Goal: Task Accomplishment & Management: Complete application form

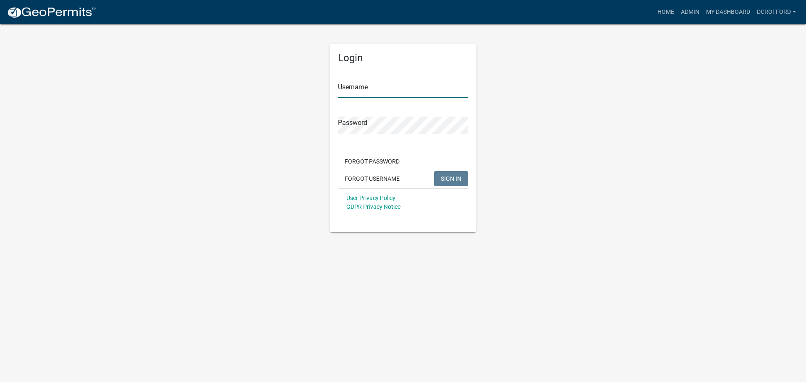
type input "dcrofford"
click at [460, 178] on span "SIGN IN" at bounding box center [451, 178] width 21 height 7
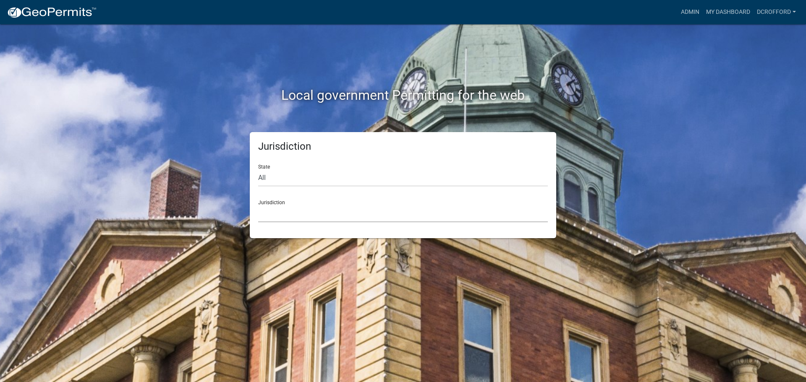
click at [385, 213] on select "[GEOGRAPHIC_DATA], [US_STATE] City of [GEOGRAPHIC_DATA], [US_STATE] [GEOGRAPHIC…" at bounding box center [403, 213] width 290 height 17
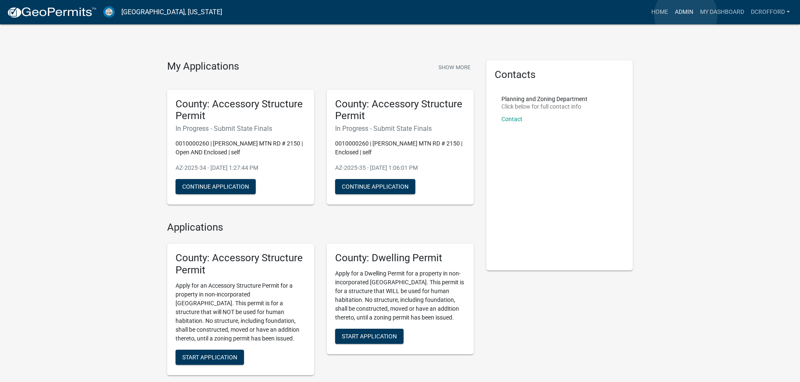
click at [686, 15] on link "Admin" at bounding box center [683, 12] width 25 height 16
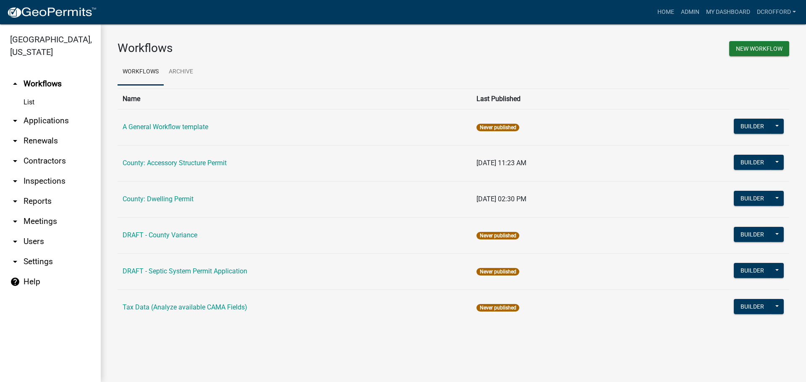
click at [45, 118] on link "arrow_drop_down Applications" at bounding box center [50, 121] width 101 height 20
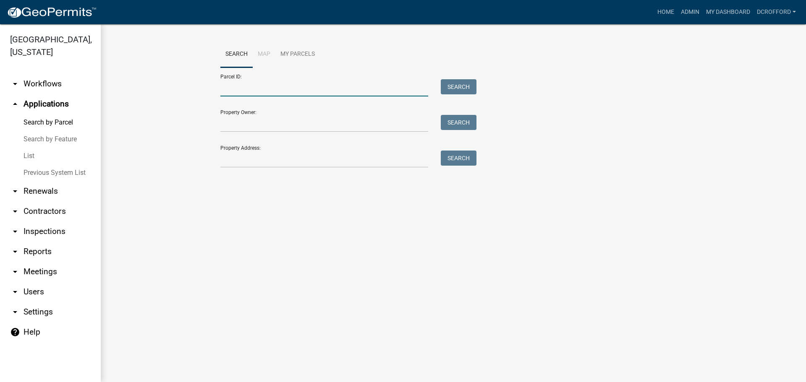
click at [232, 86] on input "Parcel ID:" at bounding box center [324, 87] width 208 height 17
type input "0010033656"
click at [467, 81] on button "Search" at bounding box center [459, 86] width 36 height 15
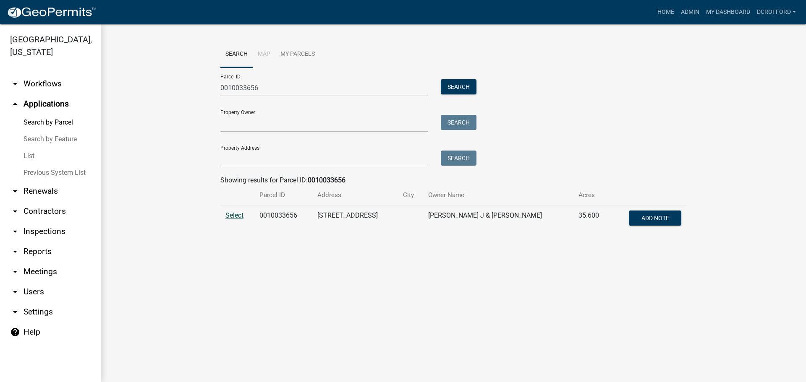
click at [236, 217] on span "Select" at bounding box center [234, 216] width 18 height 8
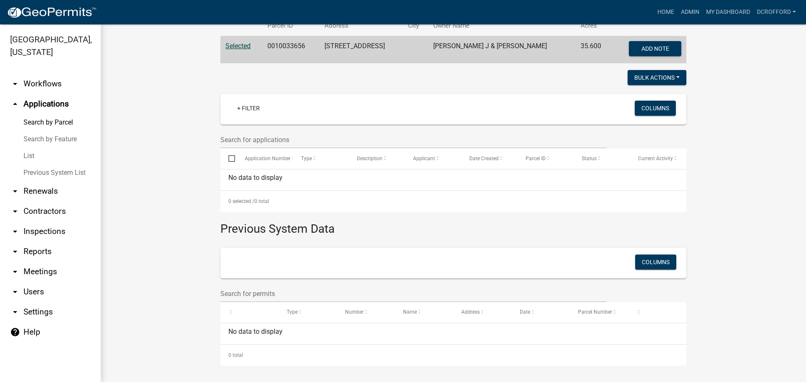
scroll to position [2, 0]
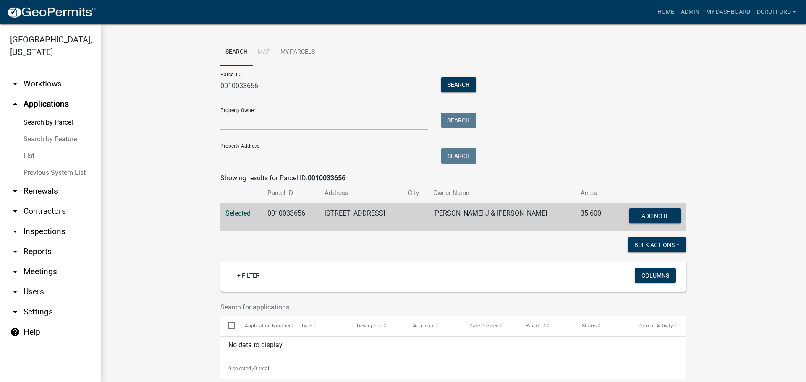
click at [488, 215] on td "[PERSON_NAME] J & [PERSON_NAME]" at bounding box center [501, 218] width 147 height 28
click at [229, 213] on span "Selected" at bounding box center [237, 213] width 25 height 8
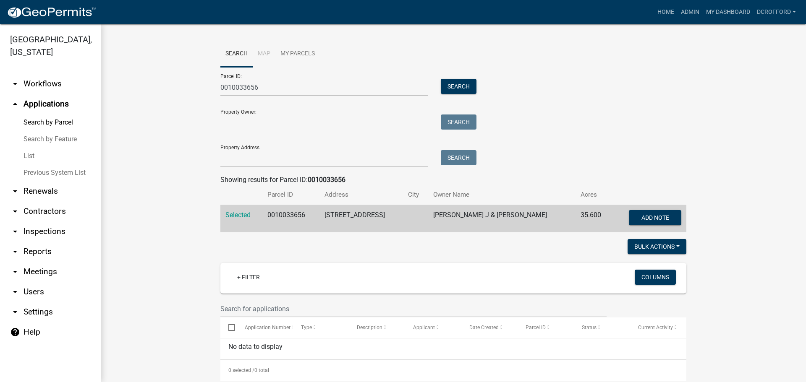
scroll to position [0, 0]
click at [37, 86] on link "arrow_drop_down Workflows" at bounding box center [50, 84] width 101 height 20
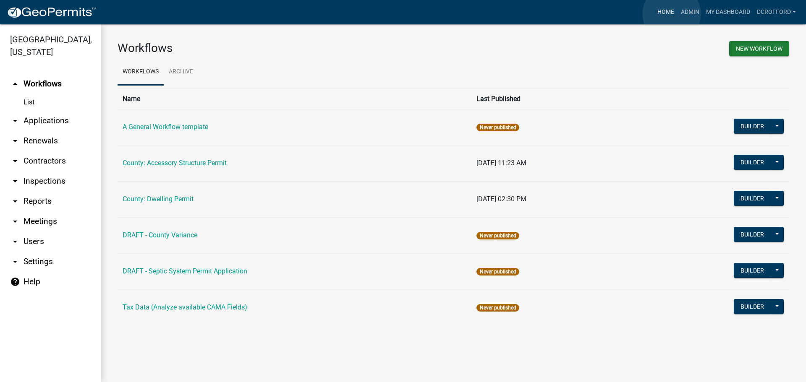
click at [672, 14] on link "Home" at bounding box center [666, 12] width 24 height 16
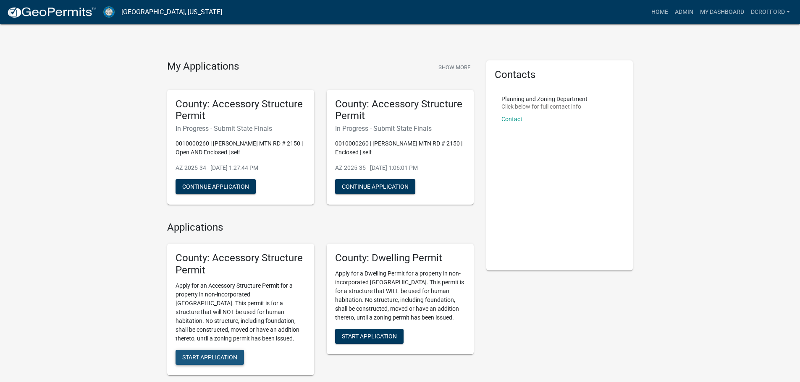
click at [219, 359] on span "Start Application" at bounding box center [209, 357] width 55 height 7
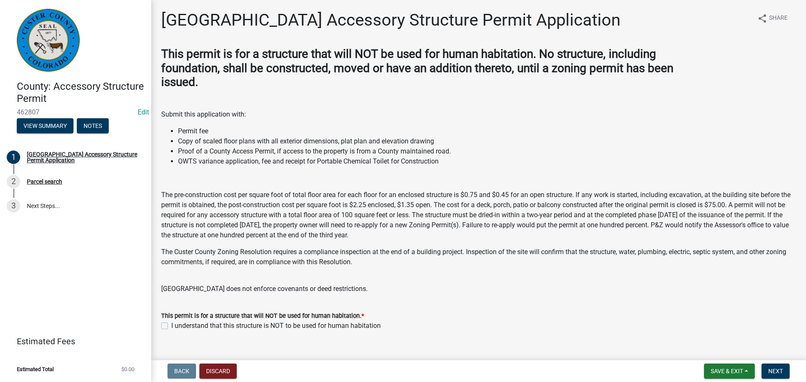
click at [171, 326] on label "I understand that this structure is NOT to be used for human habitation" at bounding box center [275, 326] width 209 height 10
click at [171, 326] on input "I understand that this structure is NOT to be used for human habitation" at bounding box center [173, 323] width 5 height 5
checkbox input "true"
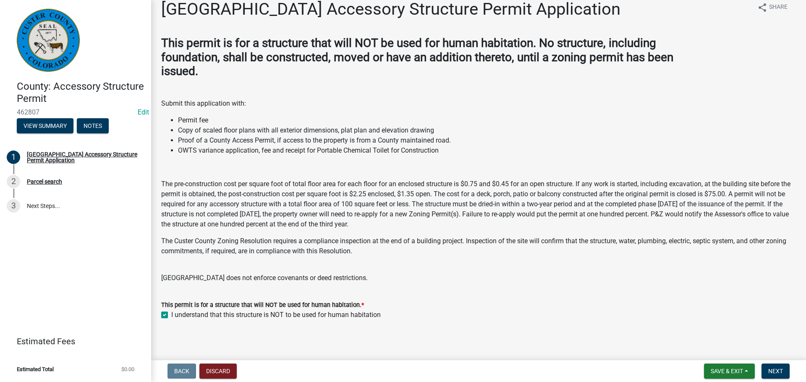
scroll to position [14, 0]
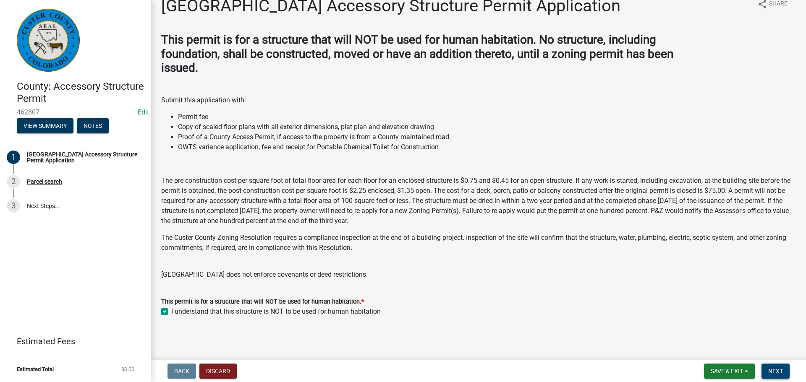
click at [776, 371] on span "Next" at bounding box center [775, 371] width 15 height 7
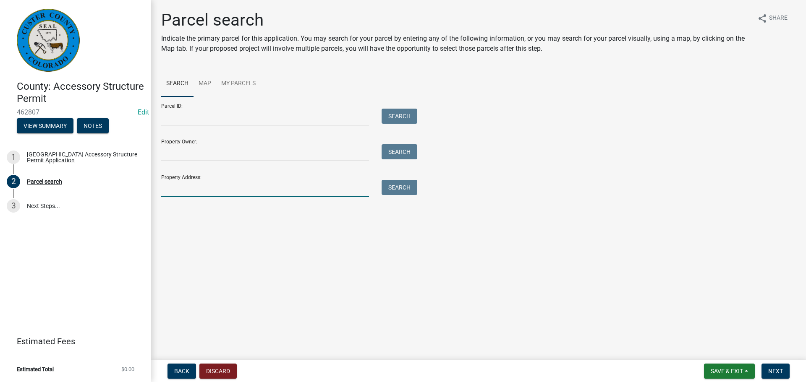
click at [212, 182] on input "Property Address:" at bounding box center [265, 188] width 208 height 17
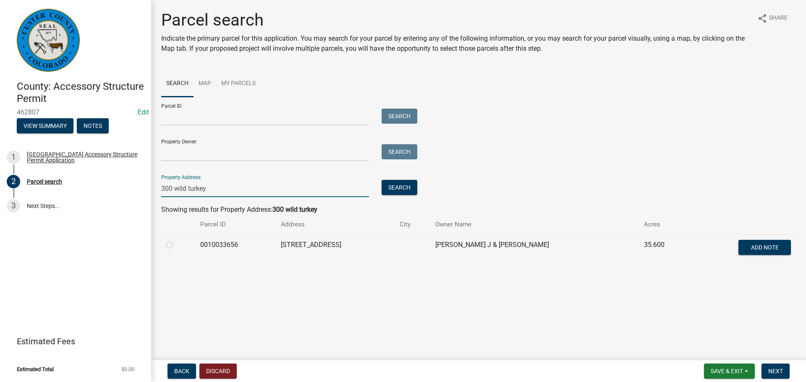
type input "300 wild turkey"
click at [176, 240] on label at bounding box center [176, 240] width 0 height 0
click at [176, 246] on input "radio" at bounding box center [178, 242] width 5 height 5
radio input "true"
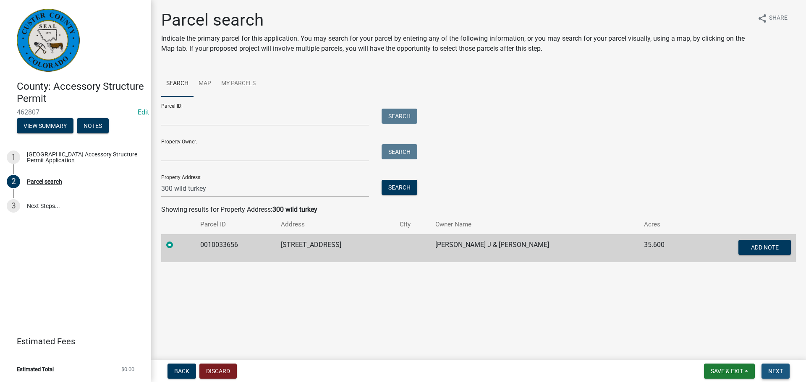
click at [781, 374] on span "Next" at bounding box center [775, 371] width 15 height 7
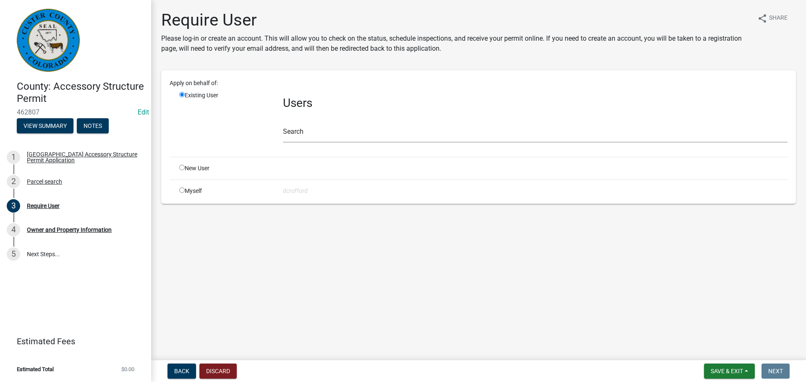
click at [180, 168] on input "radio" at bounding box center [181, 167] width 5 height 5
radio input "true"
radio input "false"
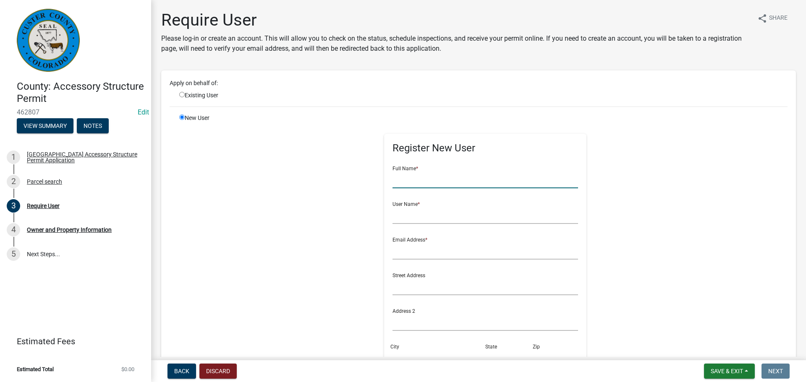
click at [528, 185] on input "text" at bounding box center [486, 179] width 186 height 17
click at [408, 290] on input "text" at bounding box center [486, 286] width 186 height 17
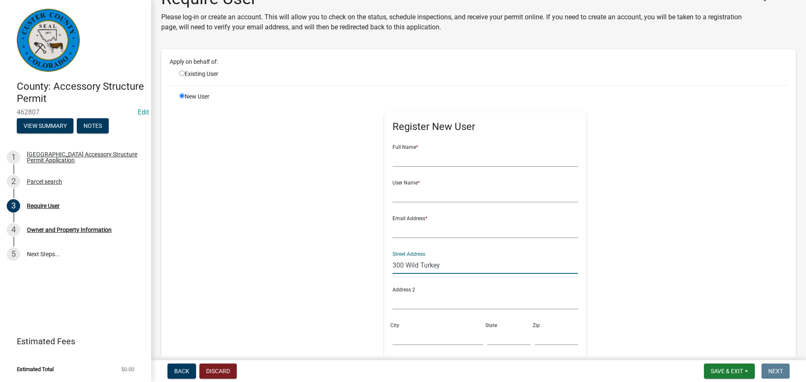
scroll to position [42, 0]
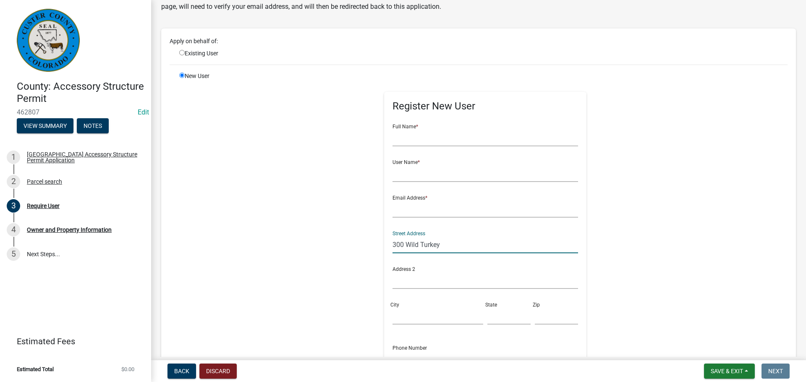
type input "300 Wild Turkey"
click at [405, 314] on input "City" at bounding box center [438, 316] width 91 height 17
type input "Westcliffe"
type input "[PERSON_NAME]"
type input "Co"
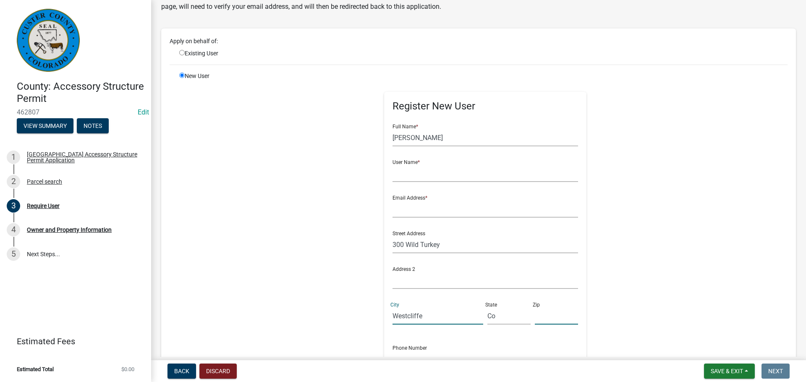
type input "81252"
type input "7192853709"
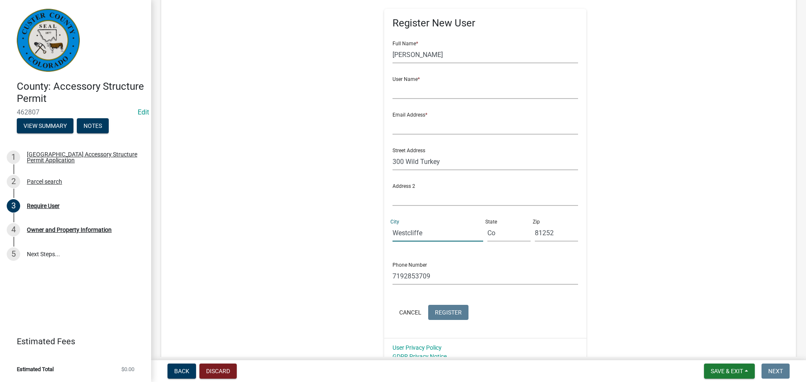
scroll to position [126, 0]
drag, startPoint x: 446, startPoint y: 280, endPoint x: 351, endPoint y: 278, distance: 95.3
click at [351, 278] on div "Register New User Full Name * [PERSON_NAME] User Name * Email Address * Street …" at bounding box center [485, 177] width 430 height 378
drag, startPoint x: 453, startPoint y: 52, endPoint x: 307, endPoint y: 52, distance: 145.7
click at [307, 52] on div "Register New User Full Name * [PERSON_NAME] User Name * Email Address * Street …" at bounding box center [485, 177] width 430 height 378
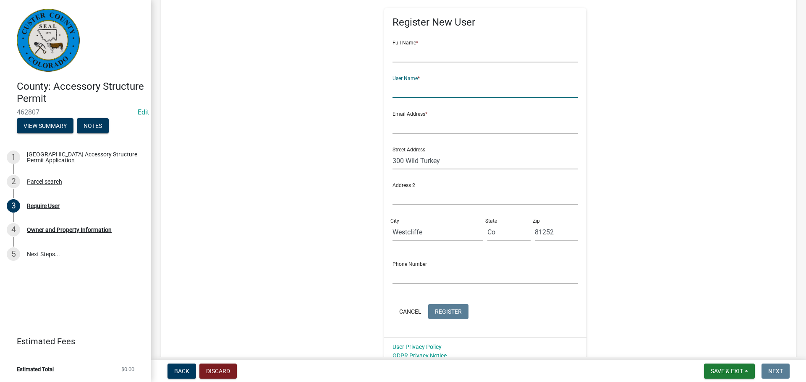
click at [400, 88] on input "text" at bounding box center [486, 89] width 186 height 17
click at [412, 50] on input "text" at bounding box center [486, 53] width 186 height 17
type input "[PERSON_NAME] and [PERSON_NAME]"
click at [406, 87] on input "text" at bounding box center [486, 89] width 186 height 17
type input "[PERSON_NAME]"
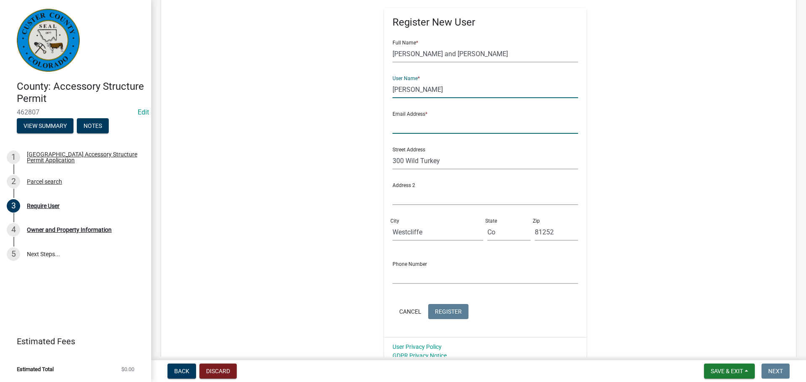
click at [405, 123] on input "text" at bounding box center [486, 125] width 186 height 17
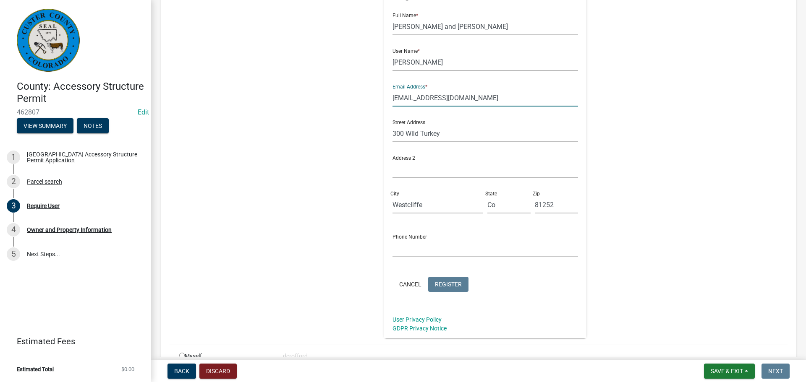
scroll to position [168, 0]
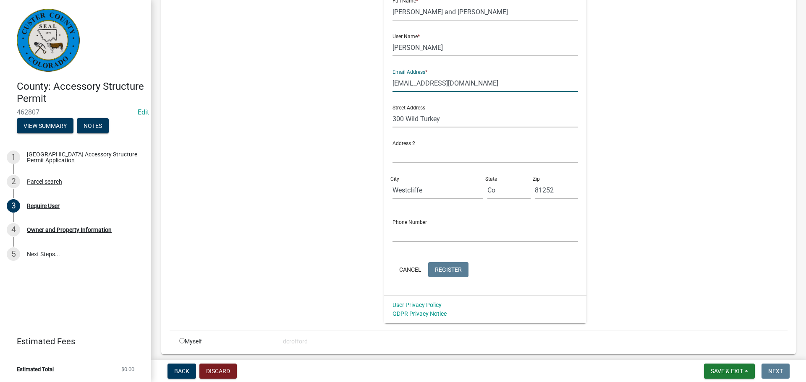
type input "[EMAIL_ADDRESS][DOMAIN_NAME]"
click at [450, 123] on input "300 Wild Turkey" at bounding box center [486, 118] width 186 height 17
type input "[STREET_ADDRESS]"
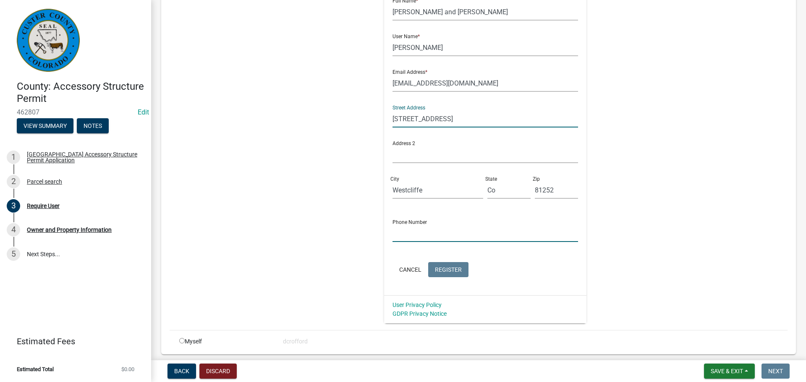
click at [407, 240] on input "text" at bounding box center [486, 233] width 186 height 17
type input "2108548918"
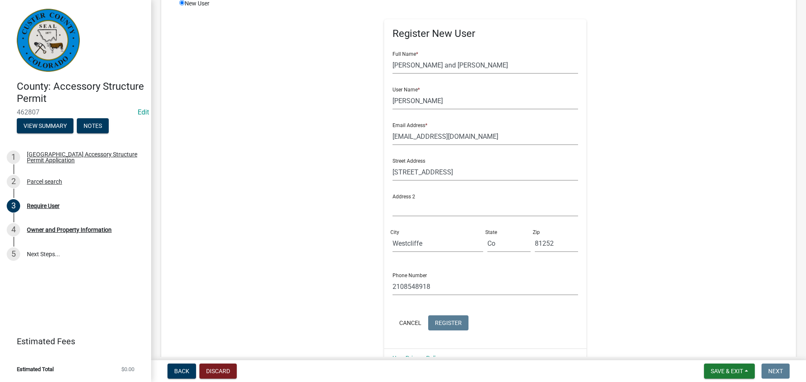
scroll to position [114, 0]
click at [471, 138] on input "[EMAIL_ADDRESS][DOMAIN_NAME]" at bounding box center [486, 136] width 186 height 17
click at [445, 107] on input "[PERSON_NAME]" at bounding box center [486, 101] width 186 height 17
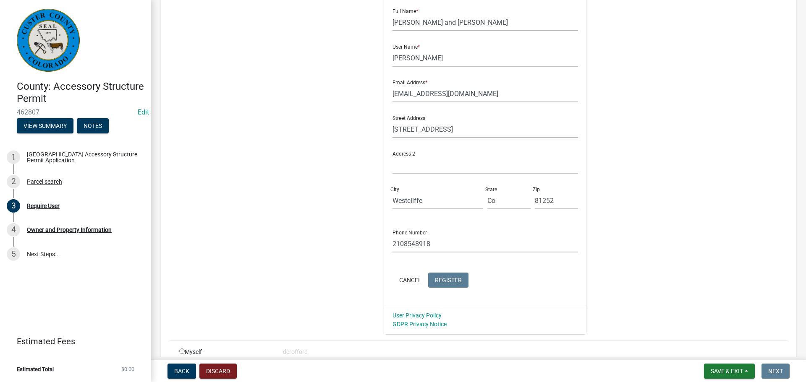
scroll to position [72, 0]
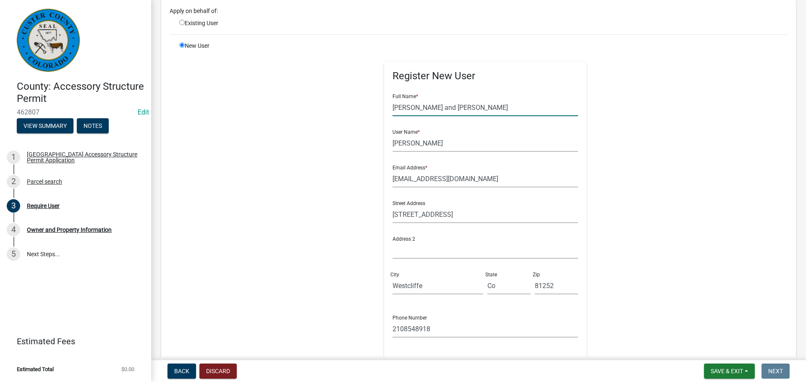
click at [468, 109] on input "[PERSON_NAME] and [PERSON_NAME]" at bounding box center [486, 107] width 186 height 17
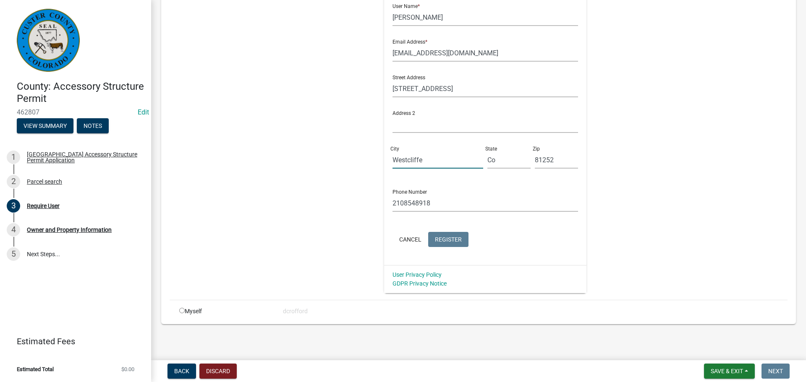
click at [423, 164] on input "Westcliffe" at bounding box center [438, 160] width 91 height 17
drag, startPoint x: 547, startPoint y: 162, endPoint x: 364, endPoint y: 161, distance: 182.6
click at [364, 161] on div "Register New User Full Name * [PERSON_NAME] and [PERSON_NAME] User Name * [PERS…" at bounding box center [485, 105] width 430 height 378
drag, startPoint x: 492, startPoint y: 161, endPoint x: 464, endPoint y: 168, distance: 28.5
click at [464, 168] on div "Street Address [GEOGRAPHIC_DATA] rd Address [STREET_ADDRESS][US_STATE]" at bounding box center [485, 121] width 190 height 107
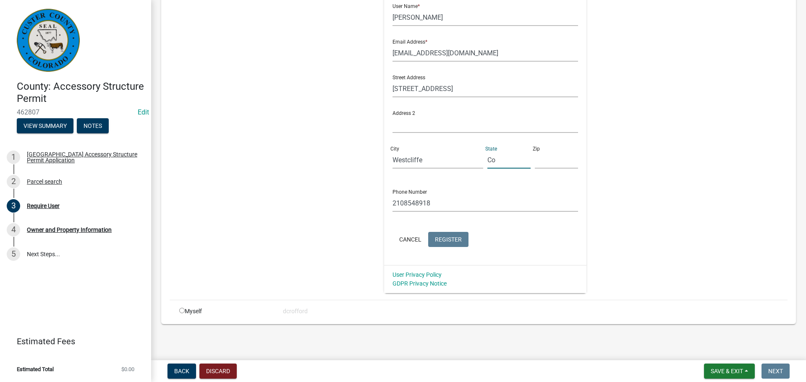
type input "="
drag, startPoint x: 450, startPoint y: 156, endPoint x: 374, endPoint y: 155, distance: 76.0
click at [378, 155] on div "Register New User Full Name * [PERSON_NAME] and [PERSON_NAME] User Name * [PERS…" at bounding box center [485, 105] width 215 height 378
type input "Westcliffe"
type input "Co"
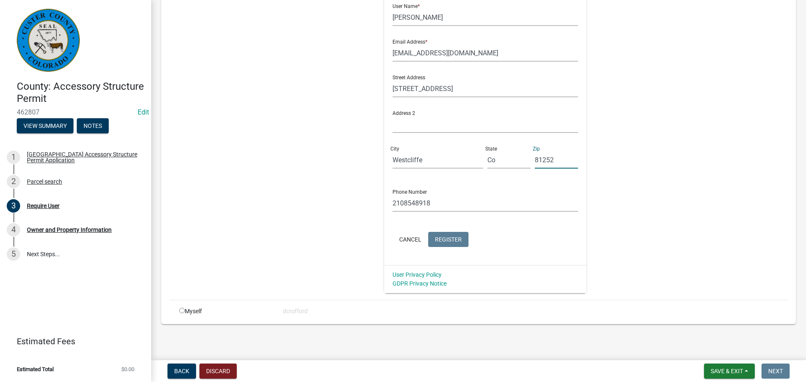
type input "81252"
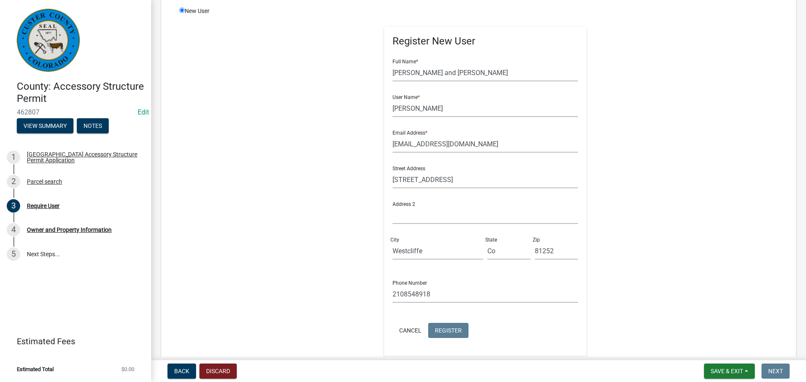
scroll to position [126, 0]
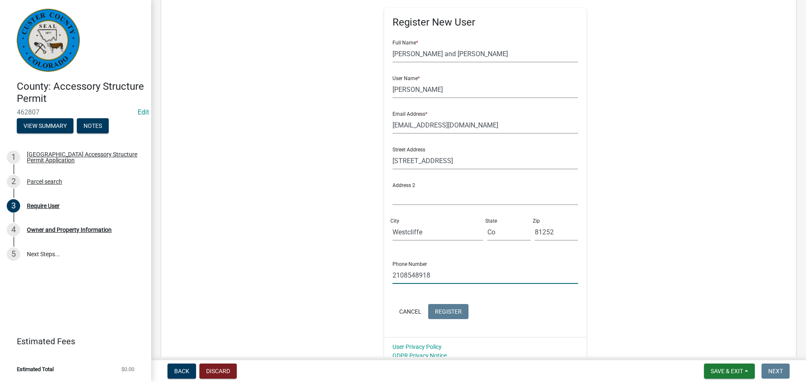
click at [438, 270] on input "2108548918" at bounding box center [486, 275] width 186 height 17
click button "Cancel" at bounding box center [411, 311] width 36 height 15
radio input "true"
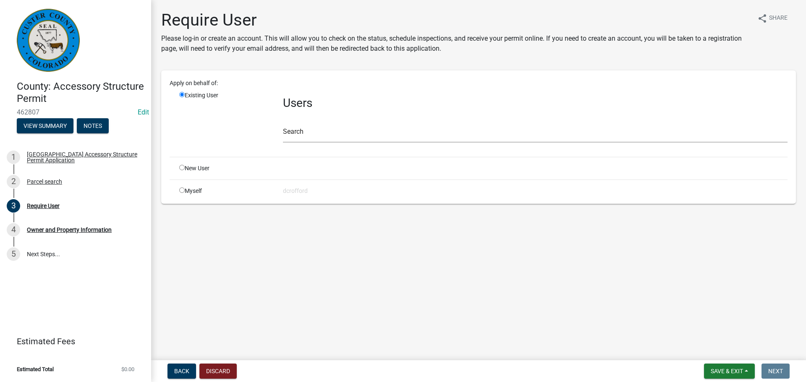
click at [191, 172] on div "New User" at bounding box center [225, 168] width 104 height 9
click at [185, 171] on div "New User" at bounding box center [225, 168] width 104 height 9
click at [181, 170] on div "New User" at bounding box center [225, 168] width 104 height 9
click at [181, 168] on input "radio" at bounding box center [181, 167] width 5 height 5
radio input "true"
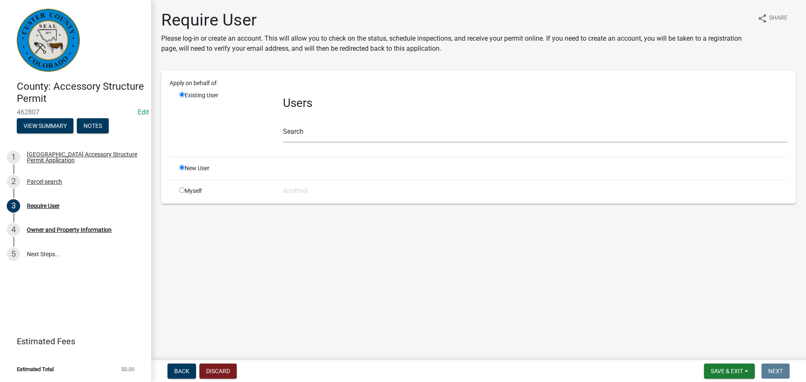
radio input "false"
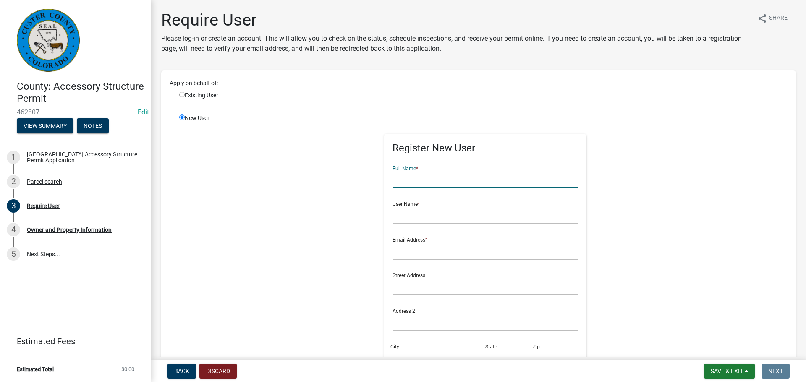
click at [405, 176] on input "text" at bounding box center [486, 179] width 186 height 17
type input "[PERSON_NAME] and [PERSON_NAME]"
click at [452, 210] on input "text" at bounding box center [486, 215] width 186 height 17
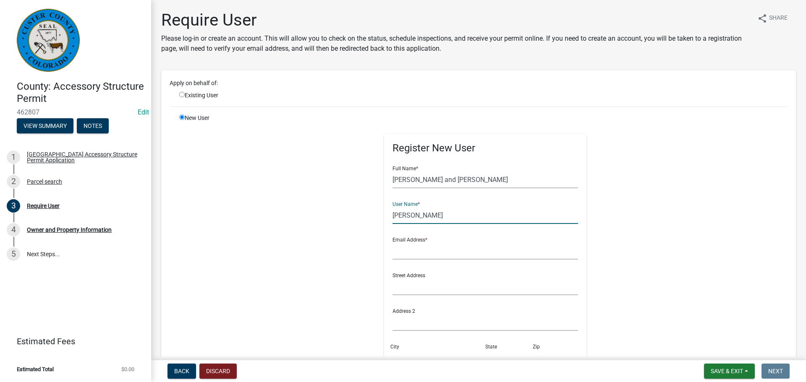
type input "[PERSON_NAME]"
click at [427, 254] on input "text" at bounding box center [486, 251] width 186 height 17
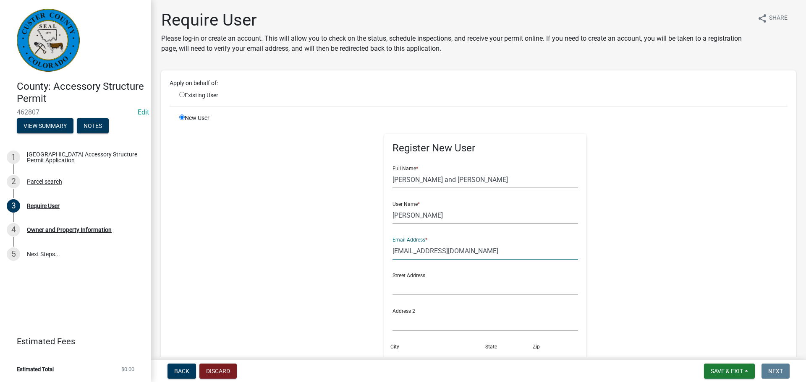
type input "[EMAIL_ADDRESS][DOMAIN_NAME]"
type input "[STREET_ADDRESS]"
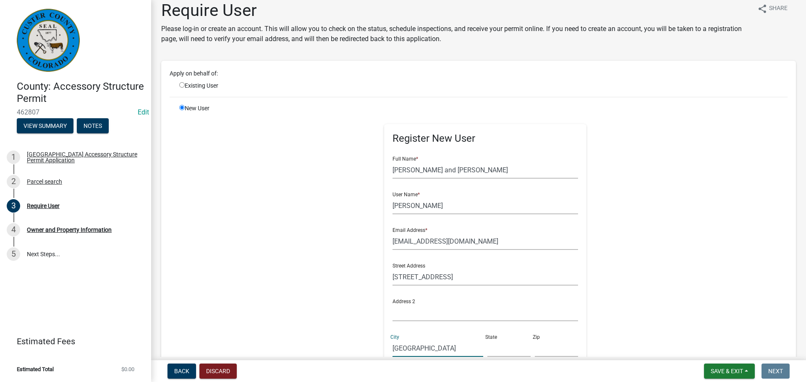
type input "[GEOGRAPHIC_DATA]"
type input "Co"
type input "81252"
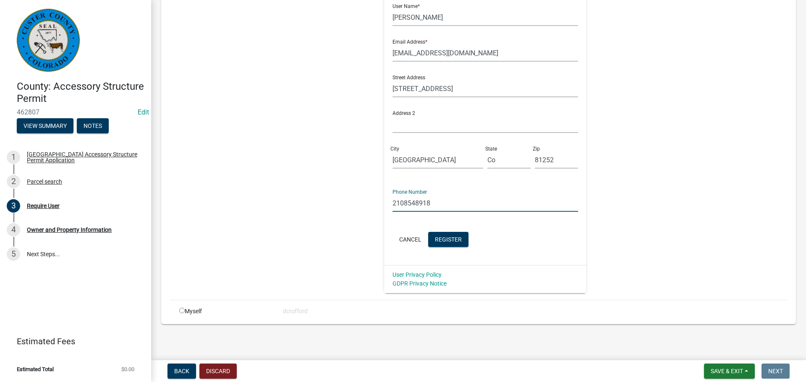
type input "2108548918"
click at [447, 235] on button "Register" at bounding box center [448, 239] width 40 height 15
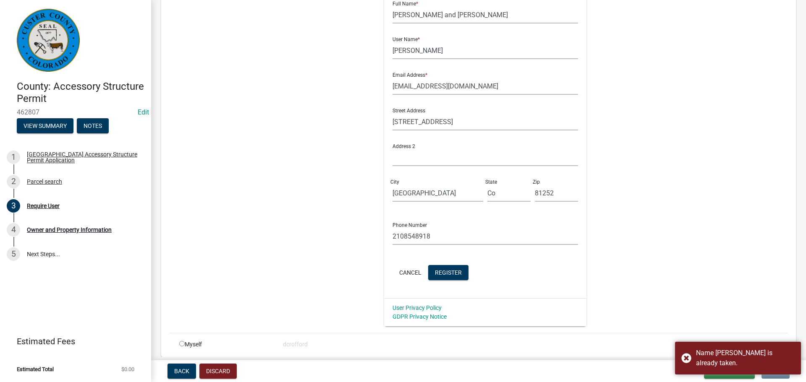
scroll to position [114, 0]
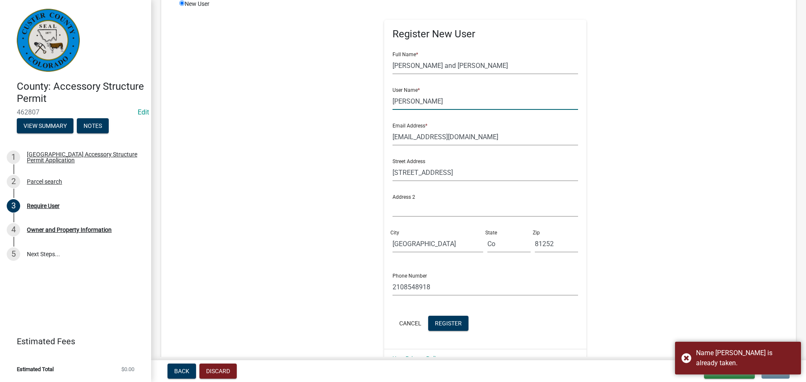
click at [393, 102] on input "[PERSON_NAME]" at bounding box center [486, 101] width 186 height 17
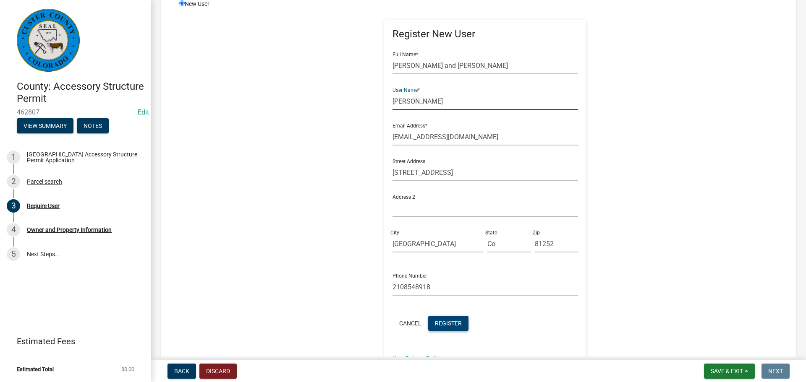
type input "[PERSON_NAME]"
click at [443, 320] on span "Register" at bounding box center [448, 323] width 27 height 7
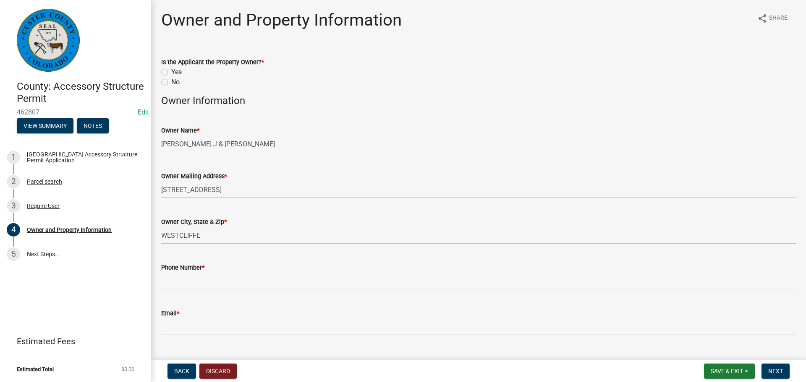
click at [171, 73] on label "Yes" at bounding box center [176, 72] width 10 height 10
click at [171, 73] on input "Yes" at bounding box center [173, 69] width 5 height 5
radio input "true"
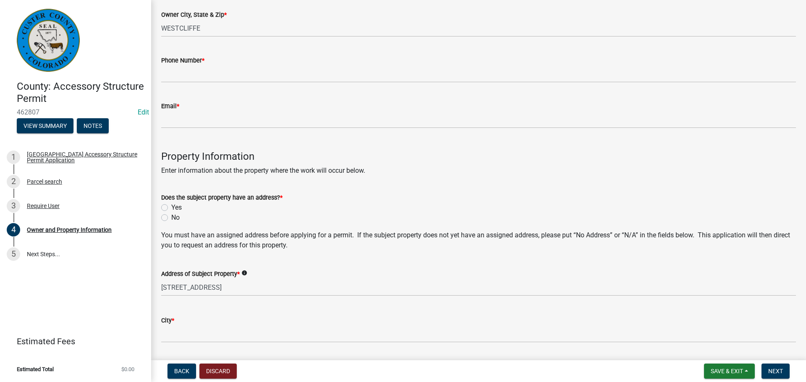
scroll to position [210, 0]
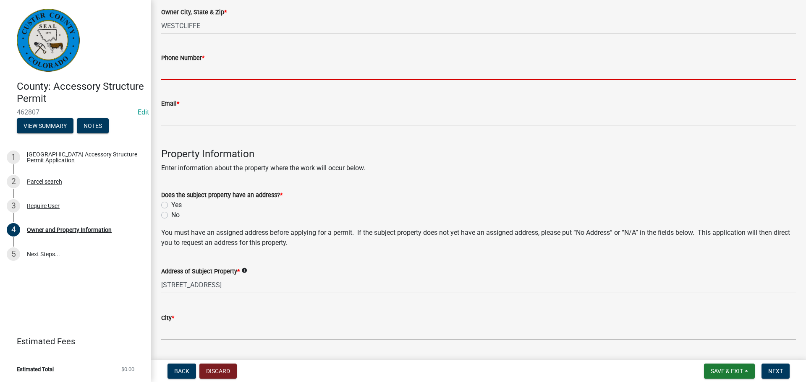
click at [213, 77] on input "Phone Number *" at bounding box center [478, 71] width 635 height 17
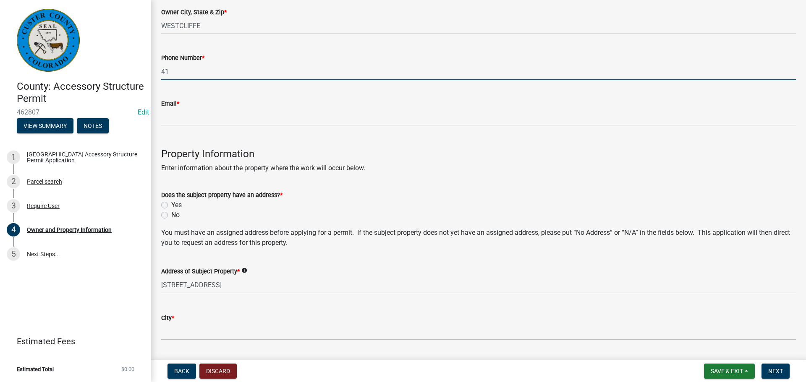
type input "4"
type input "2108548918"
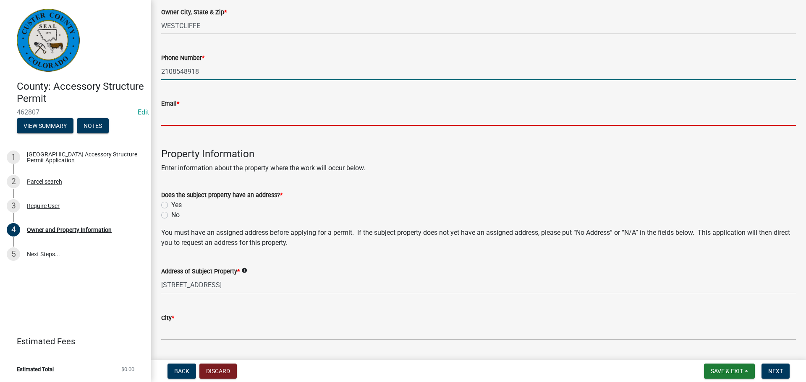
click at [194, 117] on input "Email *" at bounding box center [478, 117] width 635 height 17
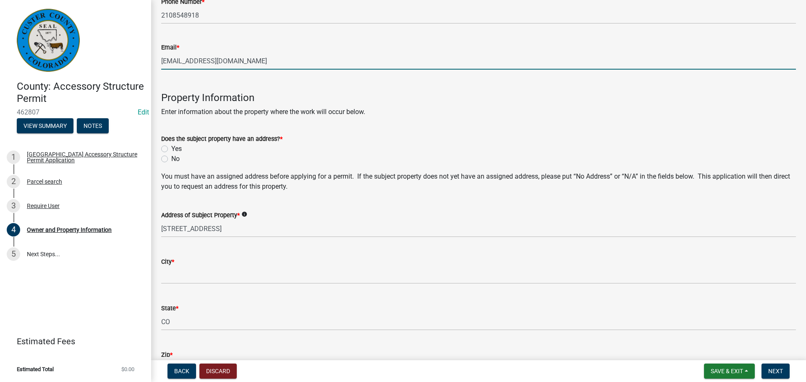
scroll to position [294, 0]
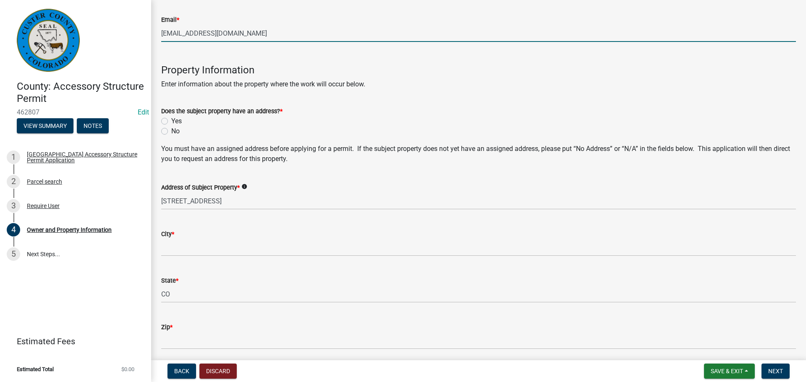
type input "[EMAIL_ADDRESS][DOMAIN_NAME]"
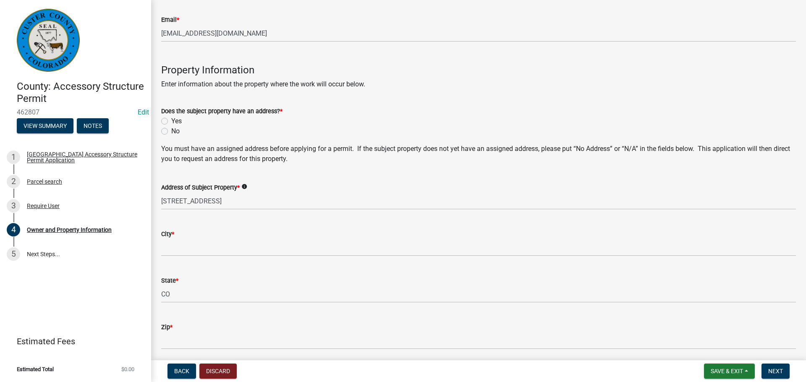
click at [171, 121] on label "Yes" at bounding box center [176, 121] width 10 height 10
click at [171, 121] on input "Yes" at bounding box center [173, 118] width 5 height 5
radio input "true"
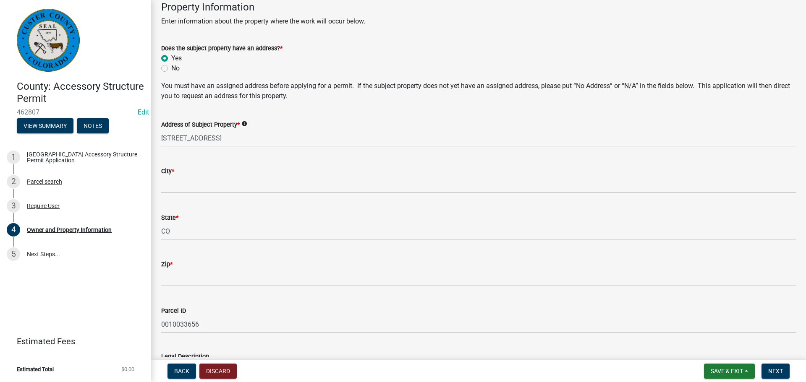
scroll to position [420, 0]
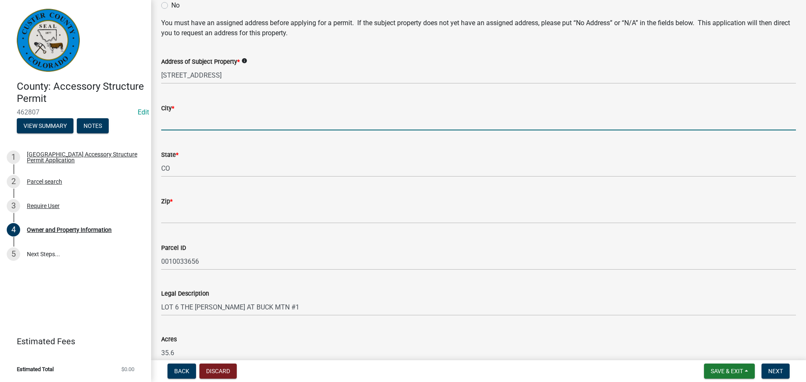
click at [231, 126] on input "City *" at bounding box center [478, 121] width 635 height 17
type input "Westcliffe"
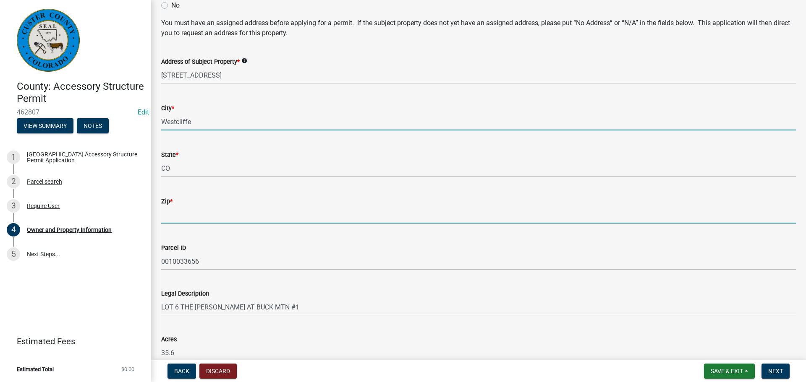
type input "81252"
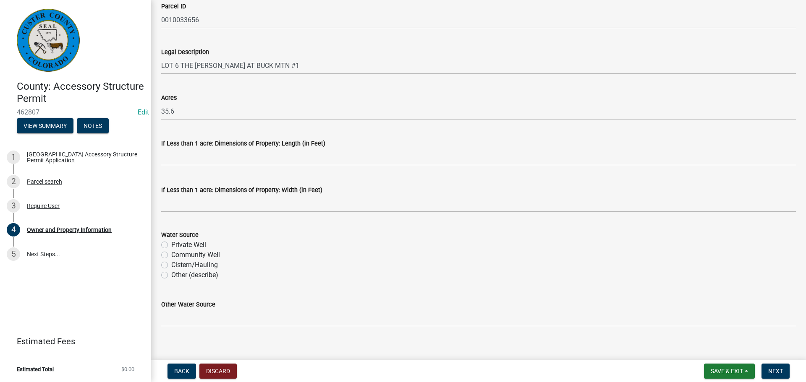
scroll to position [671, 0]
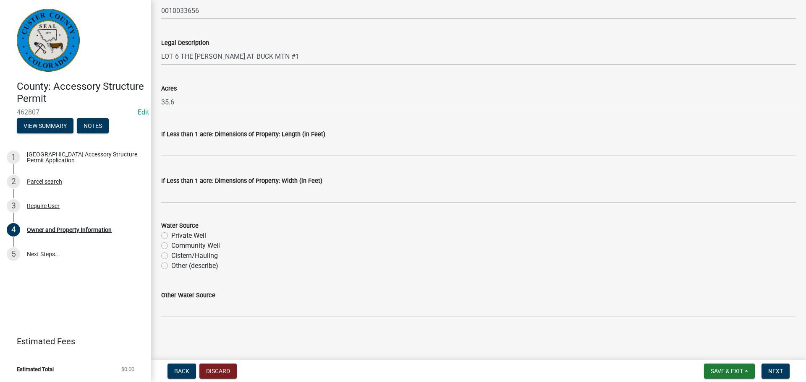
click at [171, 238] on label "Private Well" at bounding box center [188, 236] width 35 height 10
click at [171, 236] on input "Private Well" at bounding box center [173, 233] width 5 height 5
radio input "true"
click at [772, 373] on span "Next" at bounding box center [775, 371] width 15 height 7
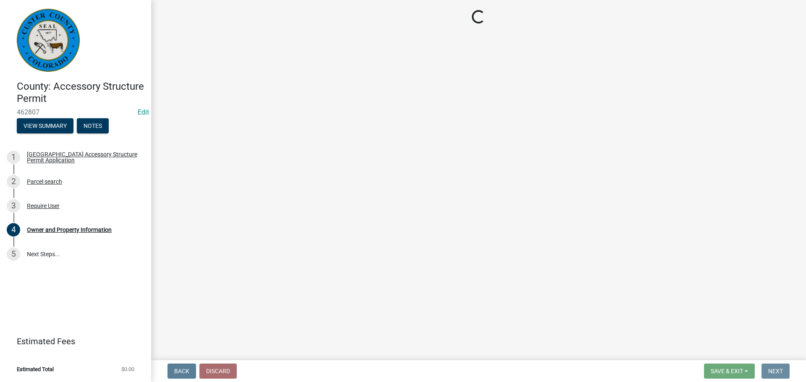
scroll to position [0, 0]
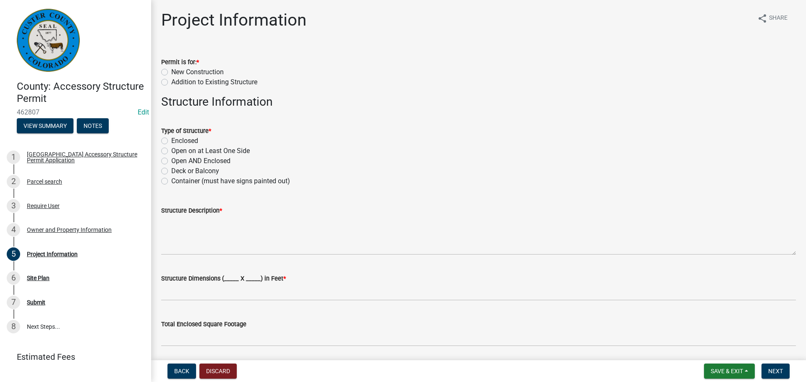
click at [171, 71] on label "New Construction" at bounding box center [197, 72] width 52 height 10
click at [171, 71] on input "New Construction" at bounding box center [173, 69] width 5 height 5
radio input "true"
click at [171, 139] on label "Enclosed" at bounding box center [184, 141] width 27 height 10
click at [171, 139] on input "Enclosed" at bounding box center [173, 138] width 5 height 5
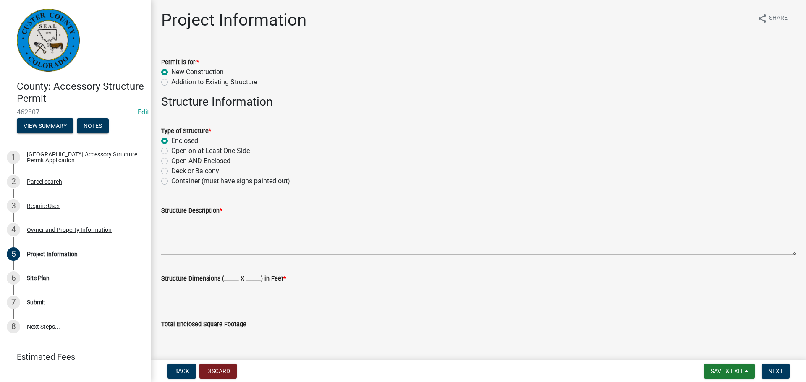
radio input "true"
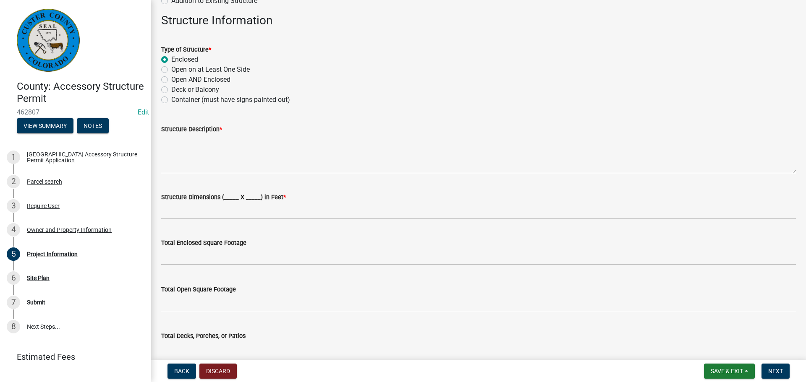
scroll to position [84, 0]
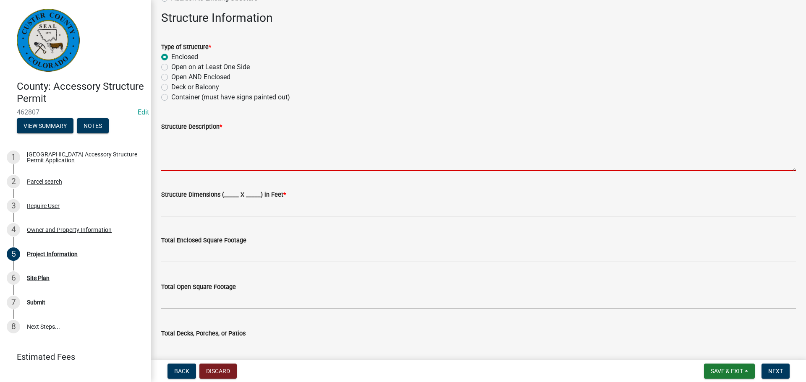
click at [191, 165] on textarea "Structure Description *" at bounding box center [478, 151] width 635 height 39
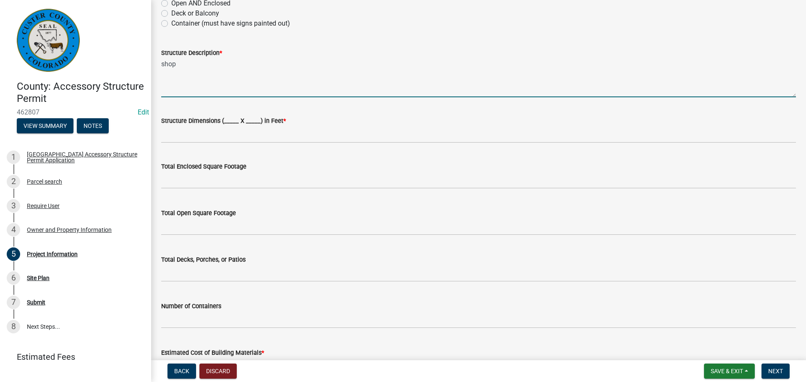
scroll to position [168, 0]
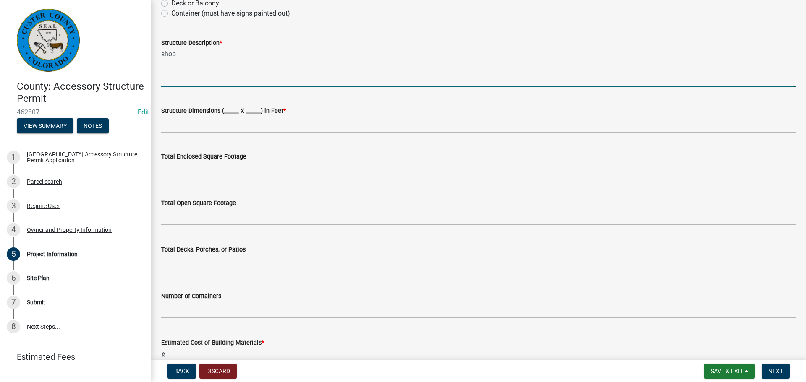
type textarea "shop"
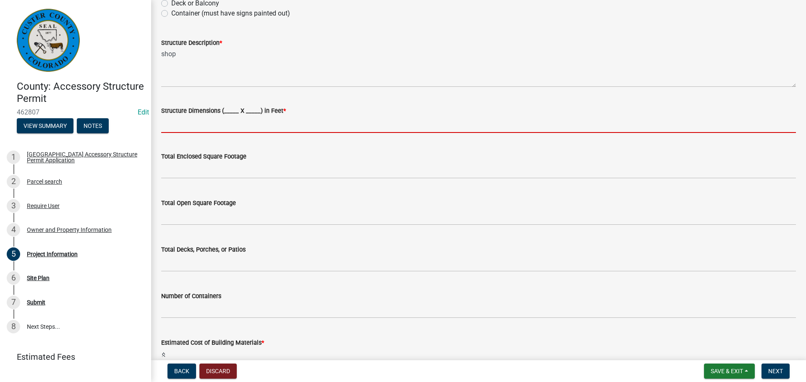
click at [198, 123] on input "Structure Dimensions (_____ X _____) in Feet *" at bounding box center [478, 124] width 635 height 17
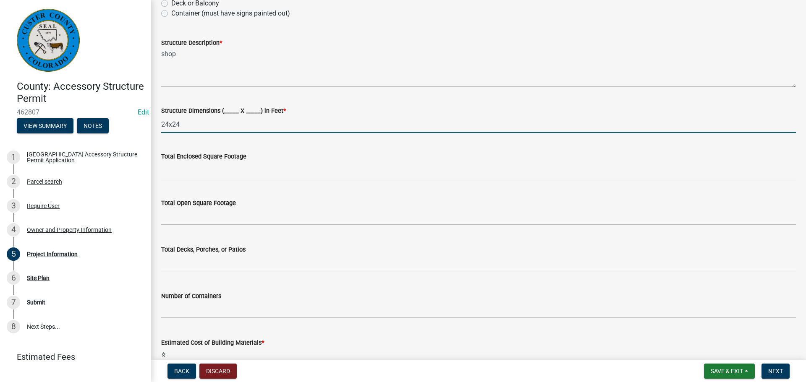
type input "24x24"
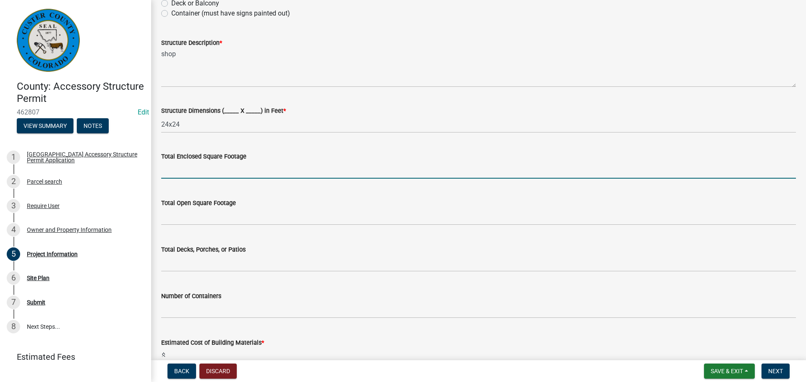
click at [193, 165] on input "text" at bounding box center [478, 170] width 635 height 17
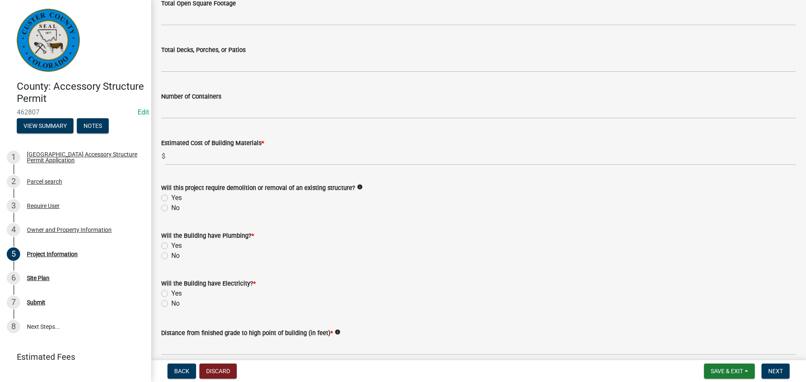
scroll to position [378, 0]
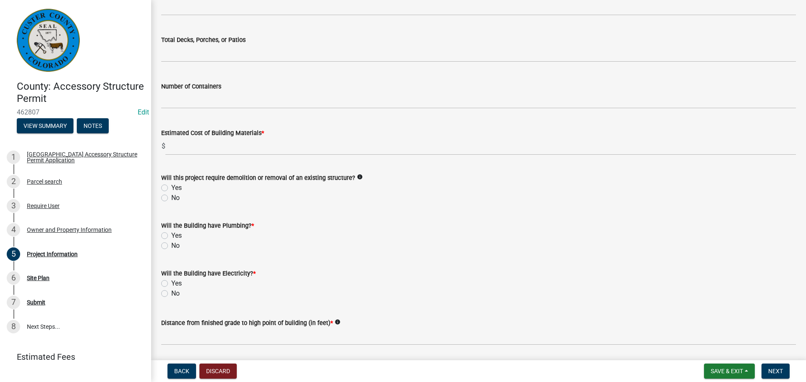
type input "576"
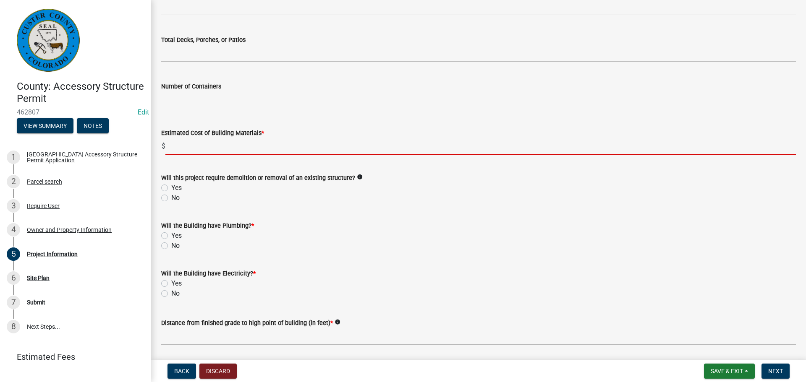
click at [238, 152] on input "text" at bounding box center [480, 146] width 631 height 17
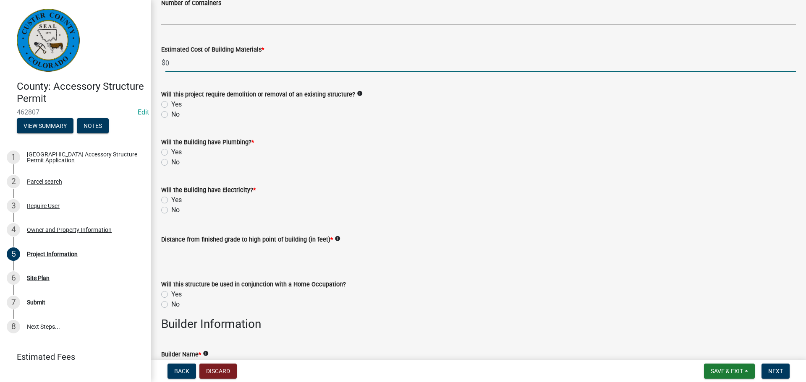
scroll to position [462, 0]
type input "0"
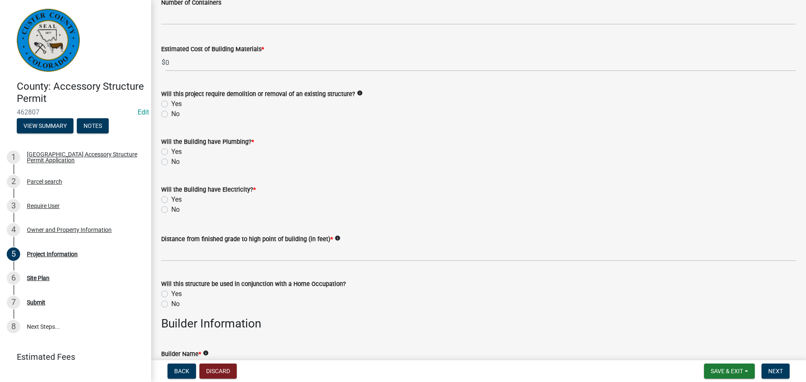
click at [171, 112] on label "No" at bounding box center [175, 114] width 8 height 10
click at [171, 112] on input "No" at bounding box center [173, 111] width 5 height 5
radio input "true"
click at [171, 161] on label "No" at bounding box center [175, 162] width 8 height 10
click at [171, 161] on input "No" at bounding box center [173, 159] width 5 height 5
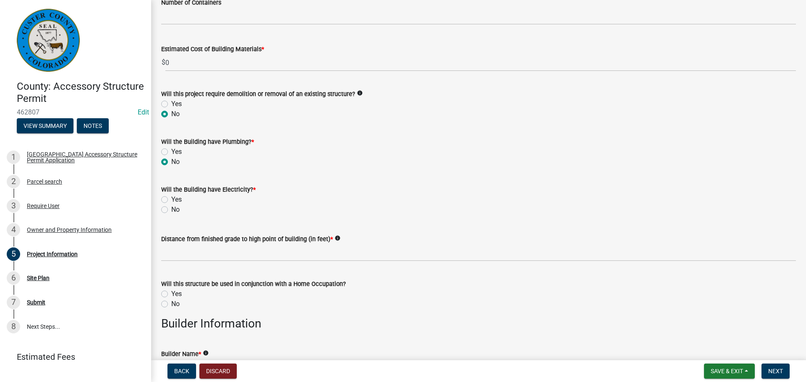
radio input "true"
click at [171, 211] on label "No" at bounding box center [175, 210] width 8 height 10
click at [171, 210] on input "No" at bounding box center [173, 207] width 5 height 5
radio input "true"
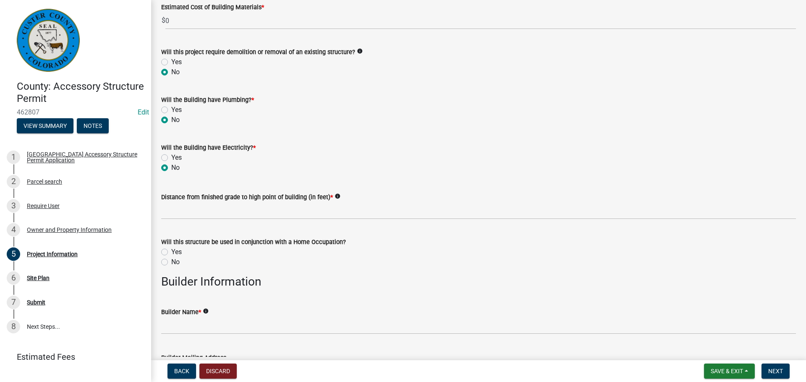
click at [171, 155] on label "Yes" at bounding box center [176, 158] width 10 height 10
click at [171, 155] on input "Yes" at bounding box center [173, 155] width 5 height 5
radio input "true"
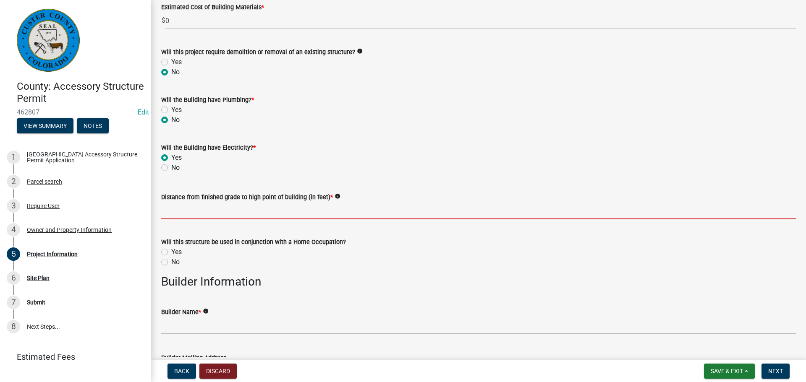
click at [170, 210] on input "text" at bounding box center [478, 210] width 635 height 17
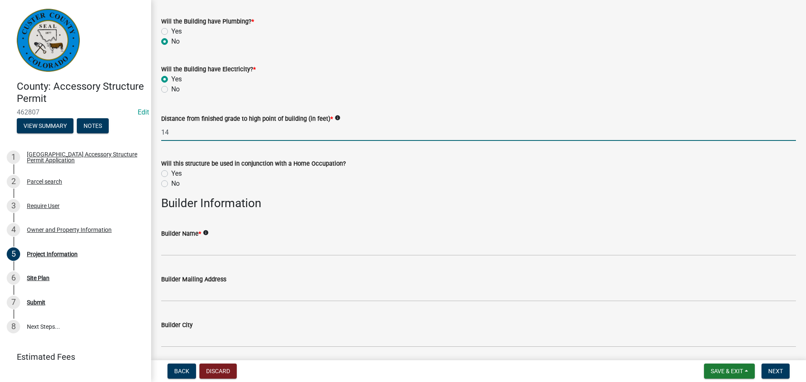
scroll to position [588, 0]
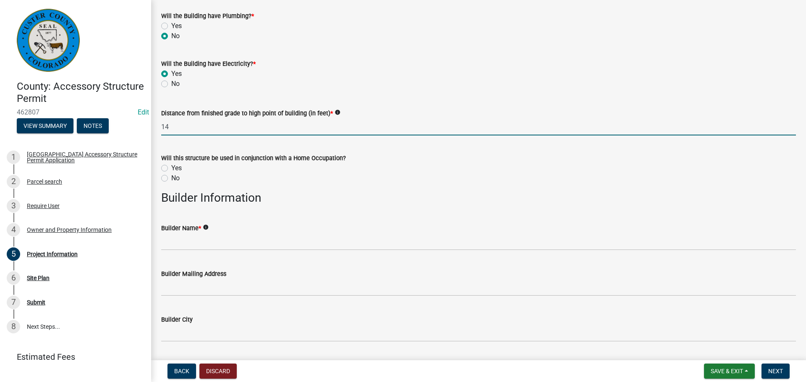
type input "14"
click at [171, 180] on label "No" at bounding box center [175, 178] width 8 height 10
click at [171, 179] on input "No" at bounding box center [173, 175] width 5 height 5
radio input "true"
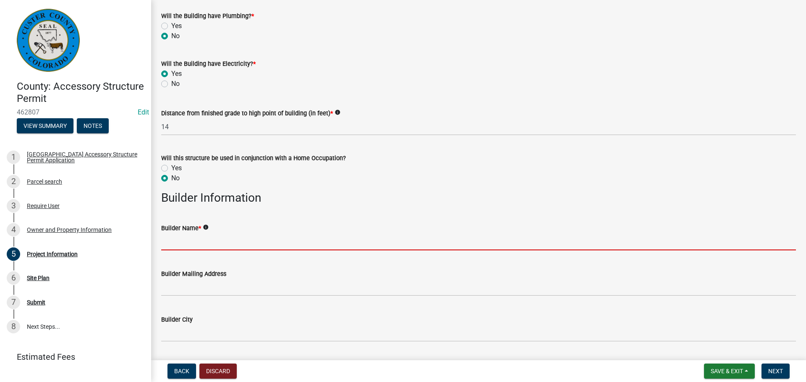
click at [190, 245] on input "Builder Name *" at bounding box center [478, 241] width 635 height 17
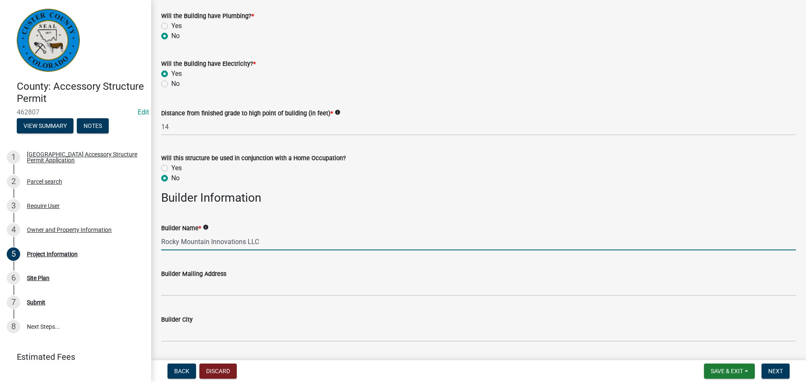
scroll to position [672, 0]
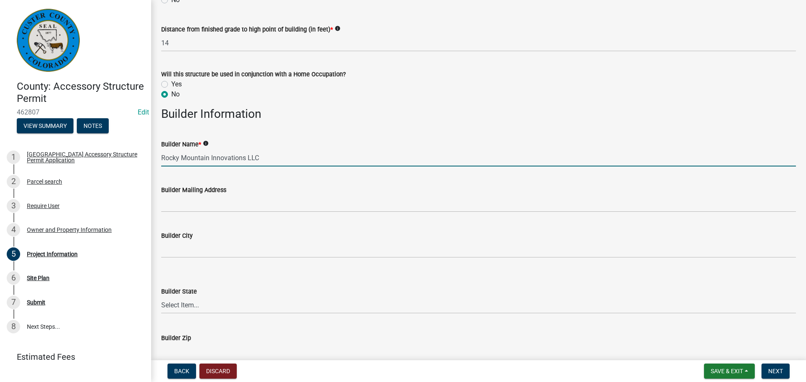
type input "Rocky Mountain Innovations LLC"
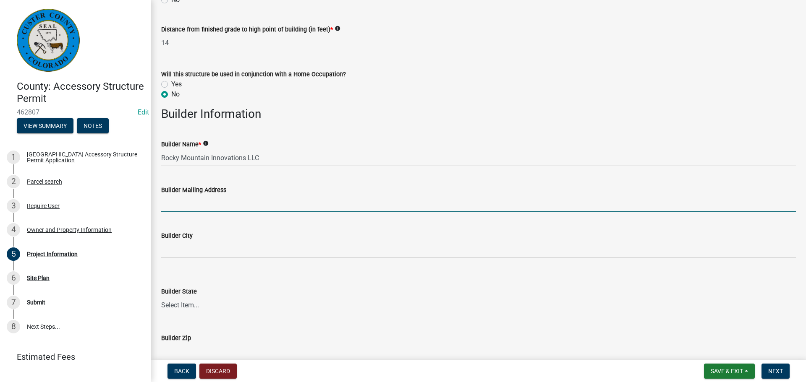
click at [221, 201] on input "Builder Mailing Address" at bounding box center [478, 203] width 635 height 17
type input "Po box 1135"
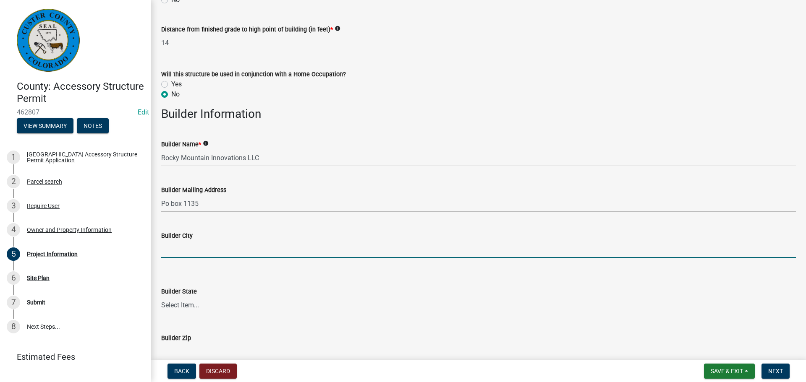
click at [215, 254] on input "Builder City" at bounding box center [478, 249] width 635 height 17
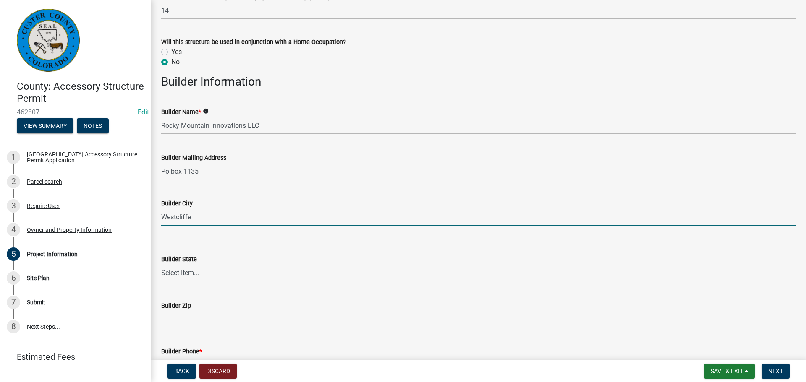
scroll to position [714, 0]
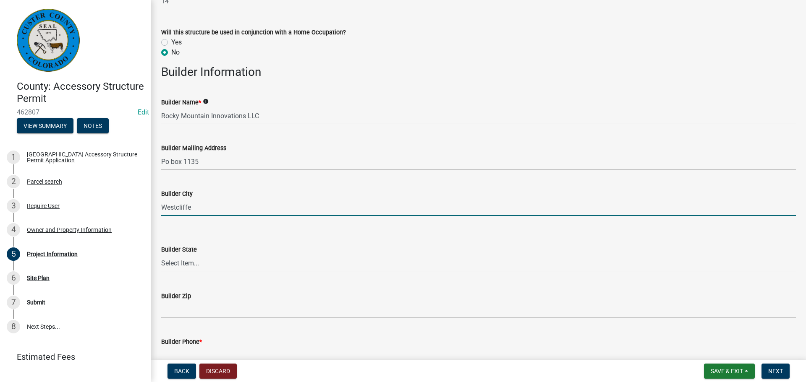
type input "Westcliffe"
click at [174, 266] on select "Select Item... [US_STATE] [US_STATE] [US_STATE] [US_STATE] [US_STATE] [US_STATE…" at bounding box center [478, 263] width 635 height 17
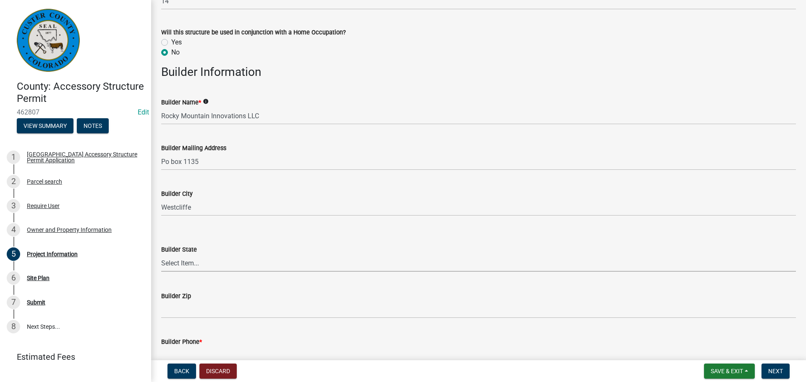
select select "CO"
click at [161, 255] on select "Select Item... [US_STATE] [US_STATE] [US_STATE] [US_STATE] [US_STATE] [US_STATE…" at bounding box center [478, 263] width 635 height 17
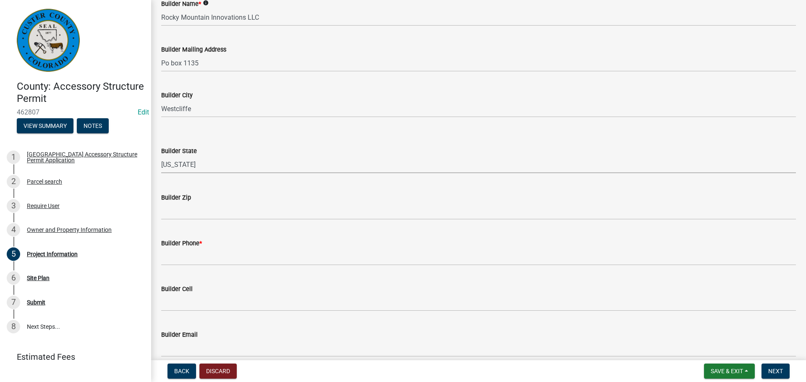
scroll to position [840, 0]
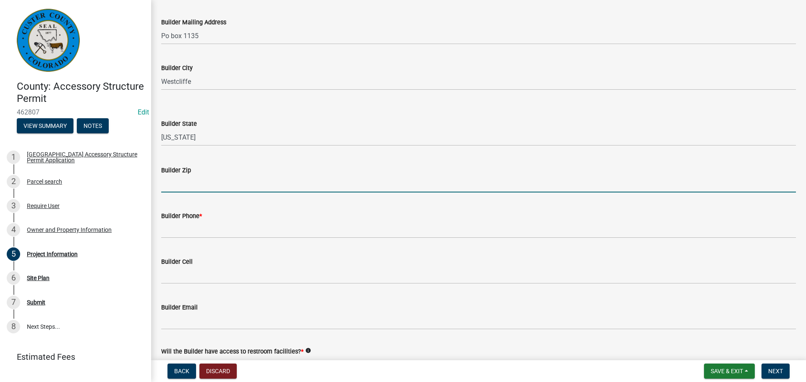
click at [225, 184] on input "Builder Zip" at bounding box center [478, 183] width 635 height 17
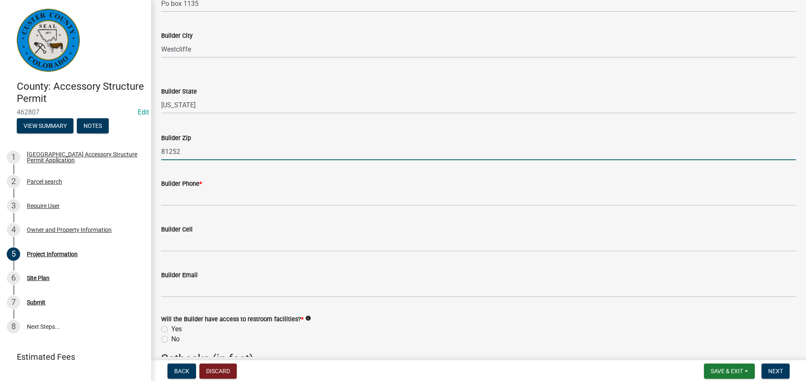
scroll to position [882, 0]
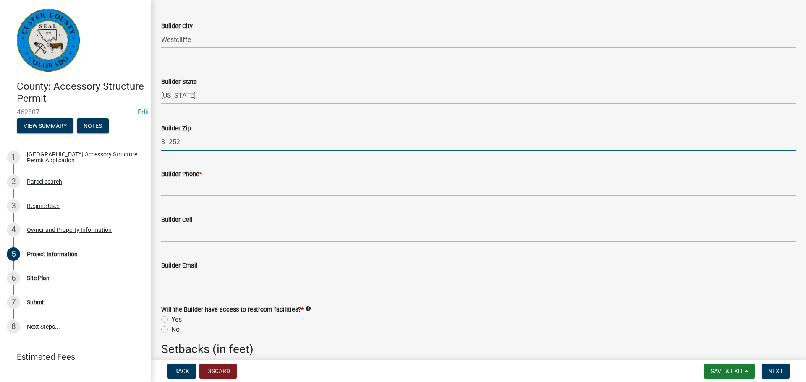
type input "81252"
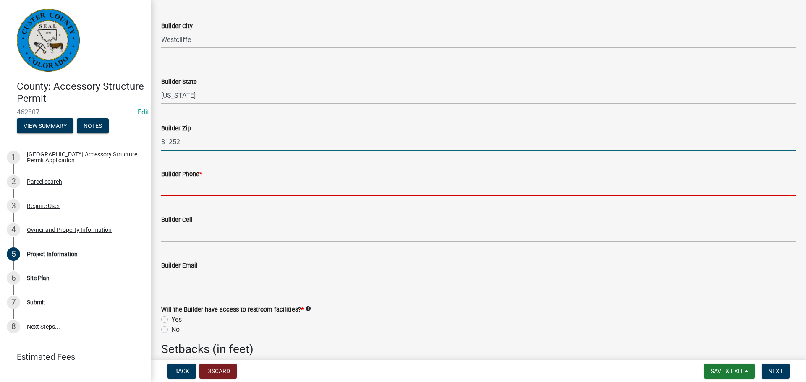
click at [222, 180] on input "Builder Phone *" at bounding box center [478, 187] width 635 height 17
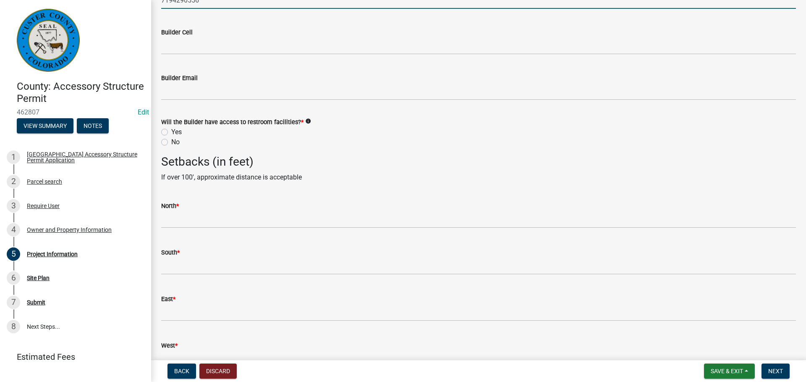
scroll to position [1092, 0]
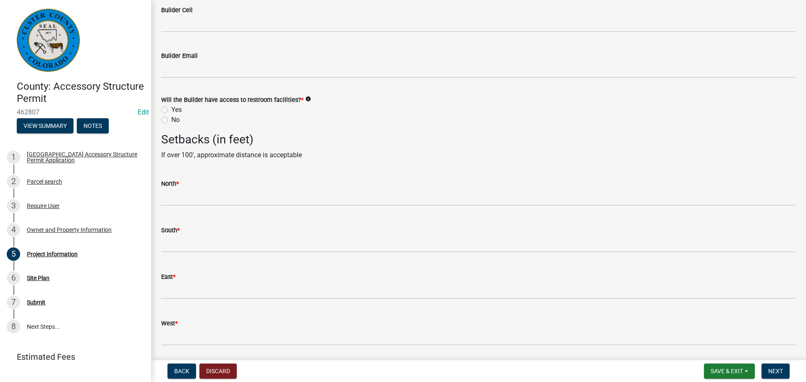
type input "7194290556"
click at [171, 109] on label "Yes" at bounding box center [176, 110] width 10 height 10
click at [171, 109] on input "Yes" at bounding box center [173, 107] width 5 height 5
radio input "true"
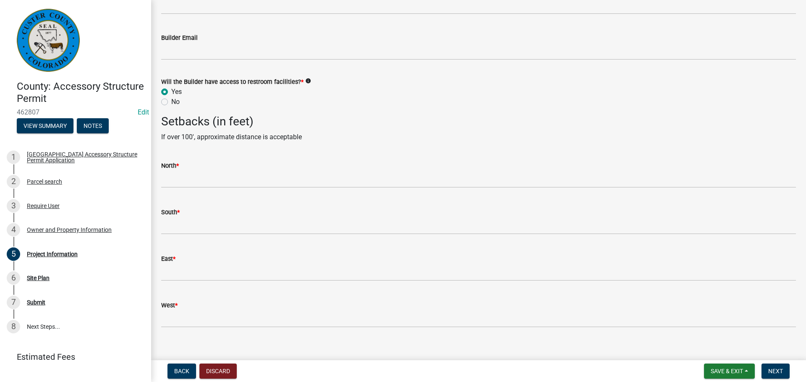
scroll to position [1120, 0]
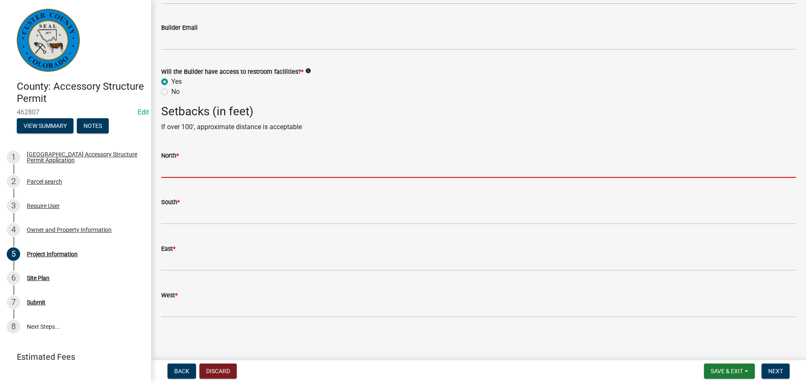
click at [233, 175] on input "text" at bounding box center [478, 169] width 635 height 17
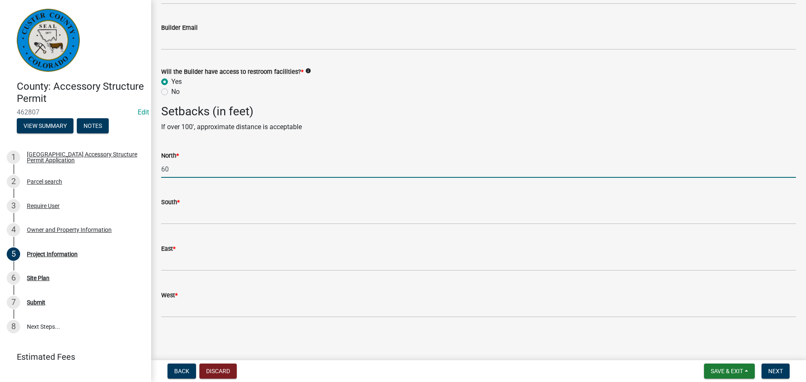
type input "60"
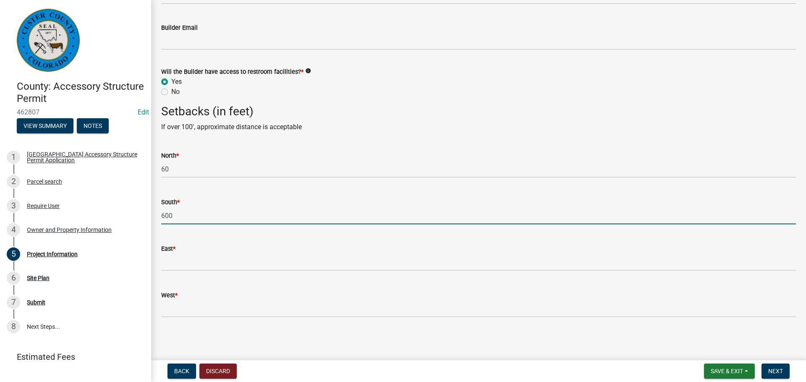
type input "600"
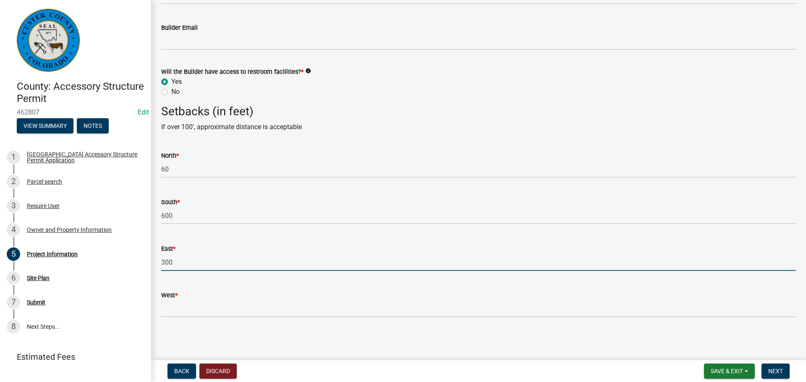
type input "300"
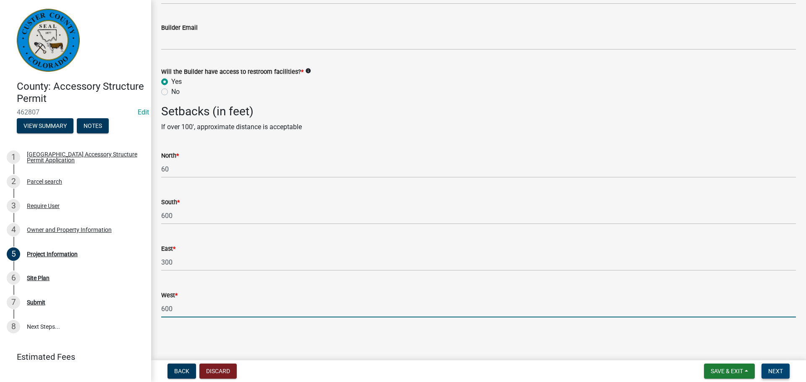
type input "600"
click at [775, 372] on span "Next" at bounding box center [775, 371] width 15 height 7
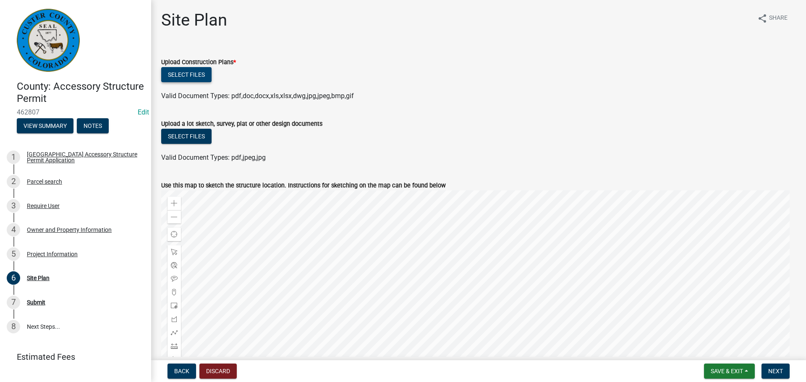
click at [184, 72] on button "Select files" at bounding box center [186, 74] width 50 height 15
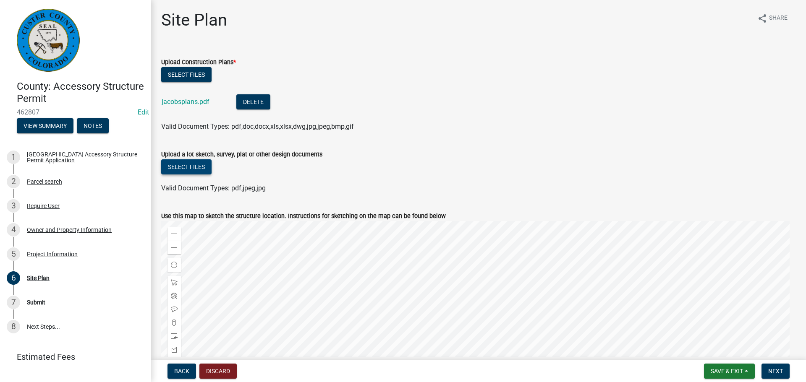
click at [203, 170] on button "Select files" at bounding box center [186, 167] width 50 height 15
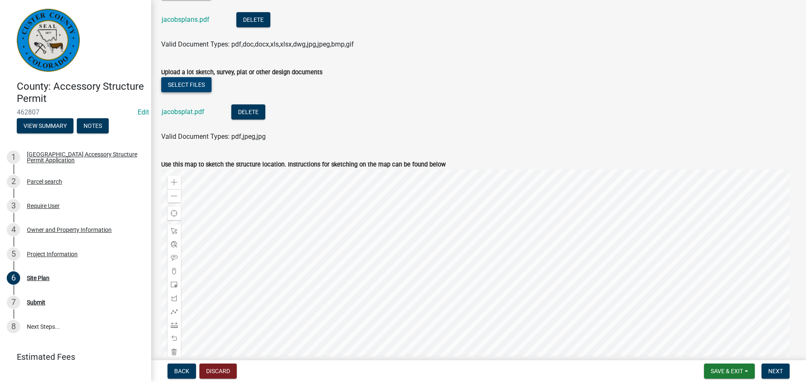
scroll to position [252, 0]
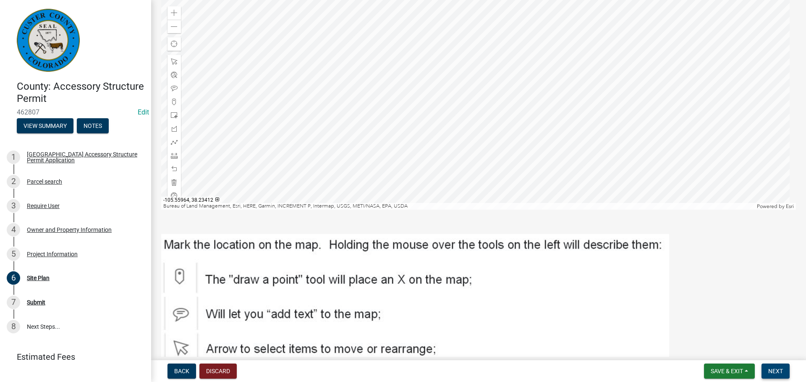
click at [772, 371] on span "Next" at bounding box center [775, 371] width 15 height 7
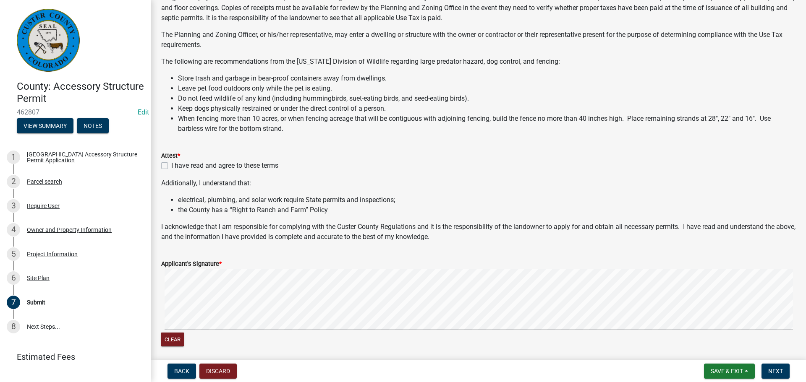
scroll to position [84, 0]
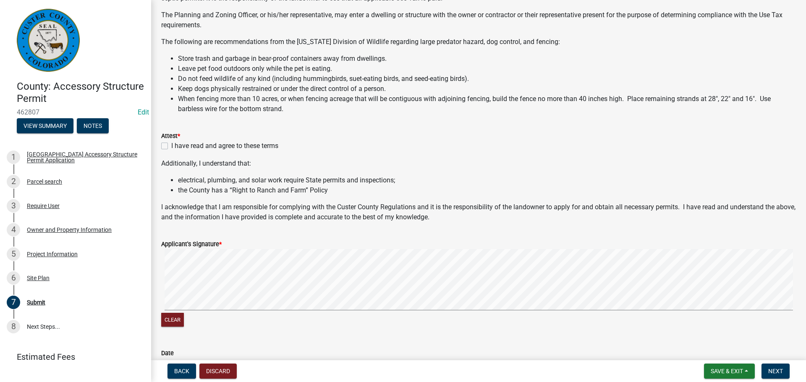
click at [171, 147] on label "I have read and agree to these terms" at bounding box center [224, 146] width 107 height 10
click at [171, 147] on input "I have read and agree to these terms" at bounding box center [173, 143] width 5 height 5
checkbox input "true"
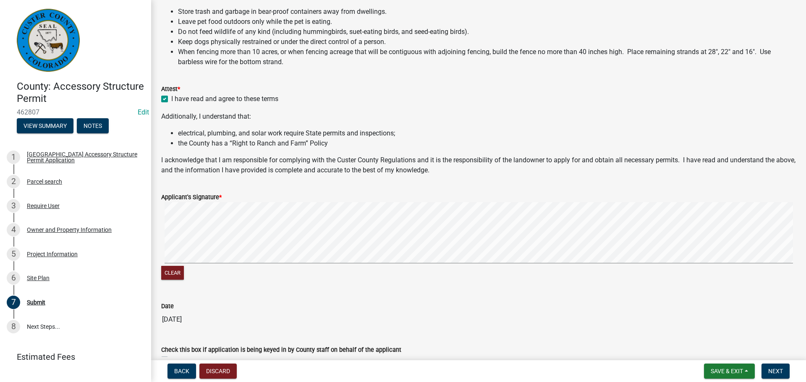
scroll to position [210, 0]
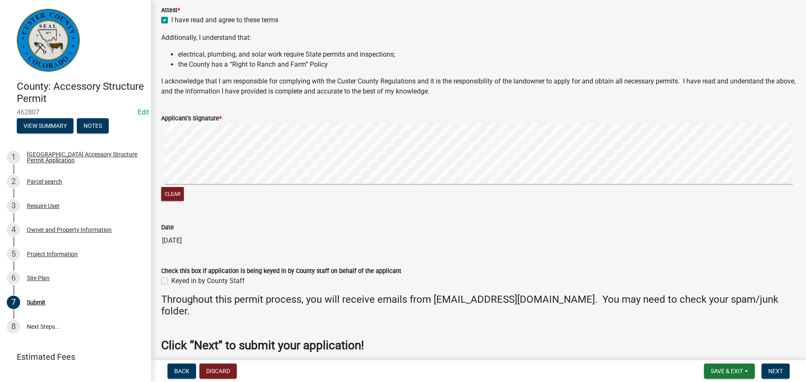
click at [223, 185] on signature-pad at bounding box center [478, 155] width 635 height 64
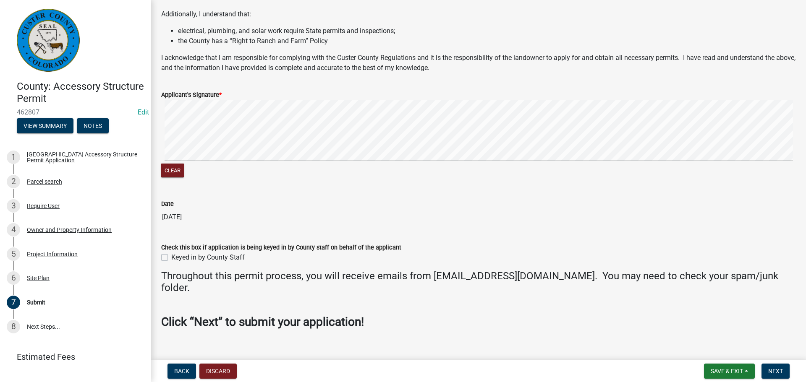
scroll to position [246, 0]
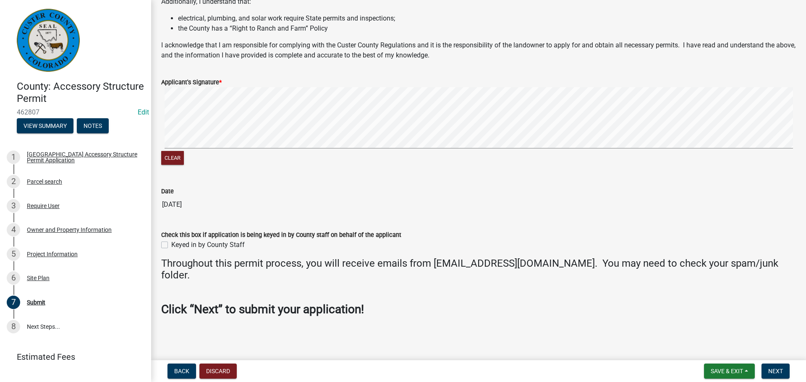
drag, startPoint x: 164, startPoint y: 243, endPoint x: 419, endPoint y: 343, distance: 274.5
click at [171, 243] on label "Keyed in by County Staff" at bounding box center [207, 245] width 73 height 10
click at [171, 243] on input "Keyed in by County Staff" at bounding box center [173, 242] width 5 height 5
checkbox input "true"
click at [783, 372] on span "Next" at bounding box center [775, 371] width 15 height 7
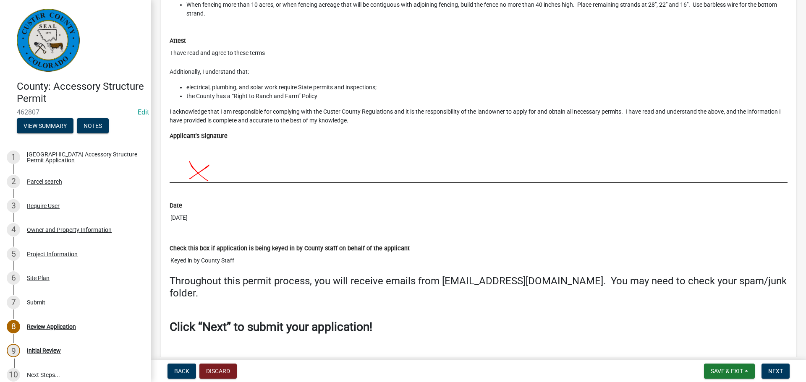
scroll to position [3116, 0]
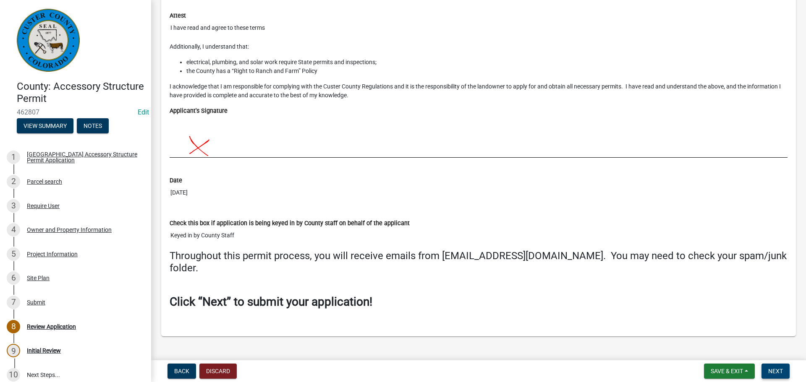
click at [776, 371] on span "Next" at bounding box center [775, 371] width 15 height 7
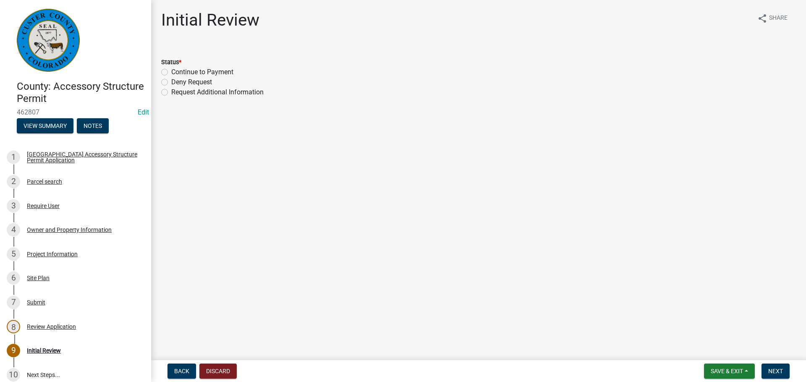
click at [171, 71] on label "Continue to Payment" at bounding box center [202, 72] width 62 height 10
click at [171, 71] on input "Continue to Payment" at bounding box center [173, 69] width 5 height 5
radio input "true"
click at [781, 375] on button "Next" at bounding box center [776, 371] width 28 height 15
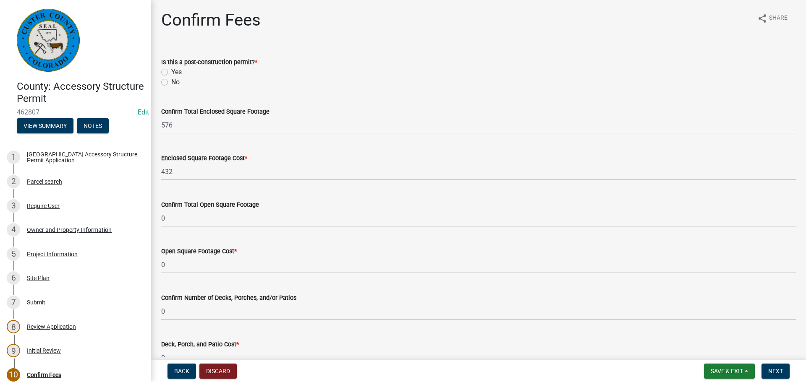
click at [171, 84] on label "No" at bounding box center [175, 82] width 8 height 10
click at [171, 83] on input "No" at bounding box center [173, 79] width 5 height 5
radio input "true"
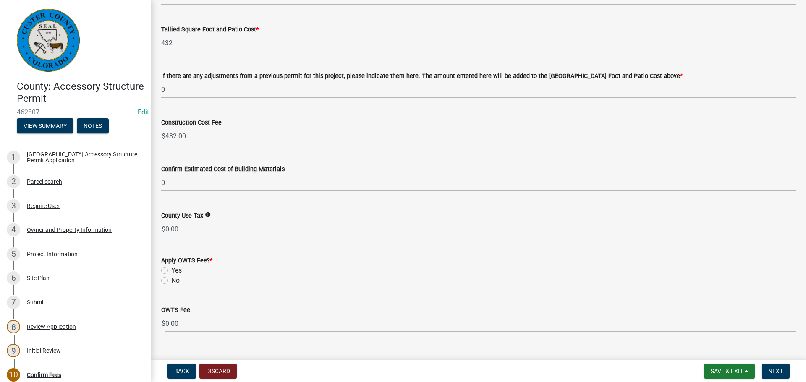
scroll to position [377, 0]
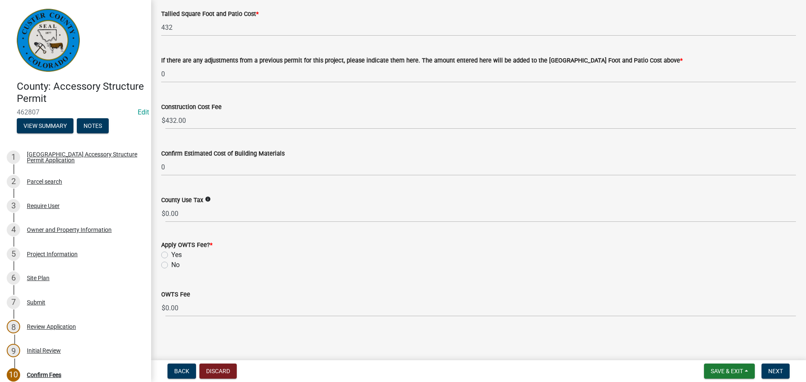
click at [171, 264] on label "No" at bounding box center [175, 265] width 8 height 10
click at [171, 264] on input "No" at bounding box center [173, 262] width 5 height 5
radio input "true"
click at [781, 369] on span "Next" at bounding box center [775, 371] width 15 height 7
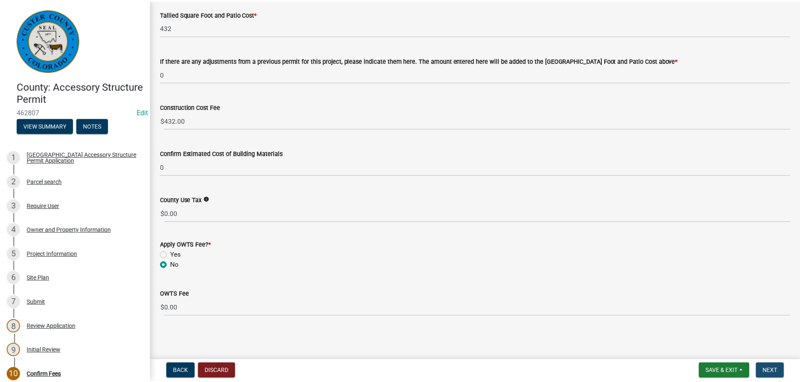
scroll to position [0, 0]
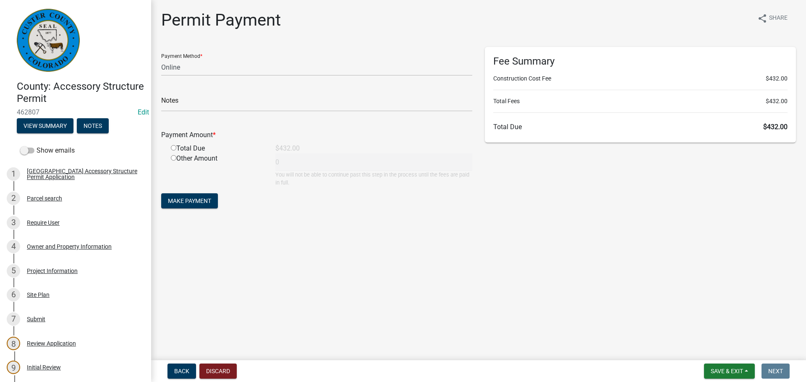
click at [314, 77] on form "Payment Method * Credit Card POS Check Cash Online Notes Payment Amount * Total…" at bounding box center [316, 129] width 311 height 164
click at [311, 71] on select "Credit Card POS Check Cash Online" at bounding box center [316, 67] width 311 height 17
select select "1: 0"
click at [161, 59] on select "Credit Card POS Check Cash Online" at bounding box center [316, 67] width 311 height 17
click at [204, 103] on input "text" at bounding box center [316, 102] width 311 height 17
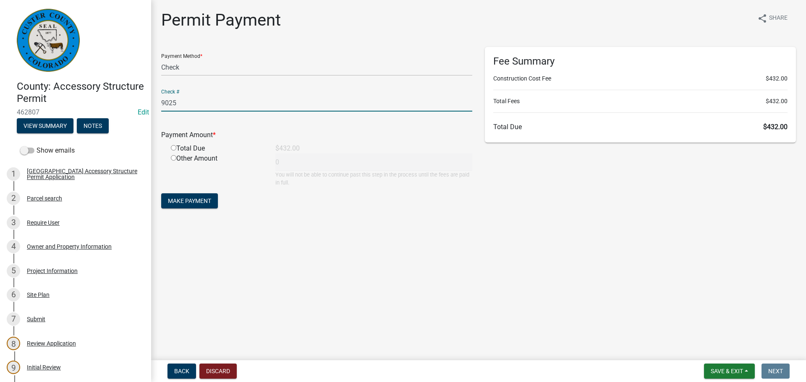
type input "9025"
click at [172, 148] on input "radio" at bounding box center [173, 147] width 5 height 5
radio input "true"
type input "432"
click at [207, 204] on span "Make Payment" at bounding box center [189, 201] width 43 height 7
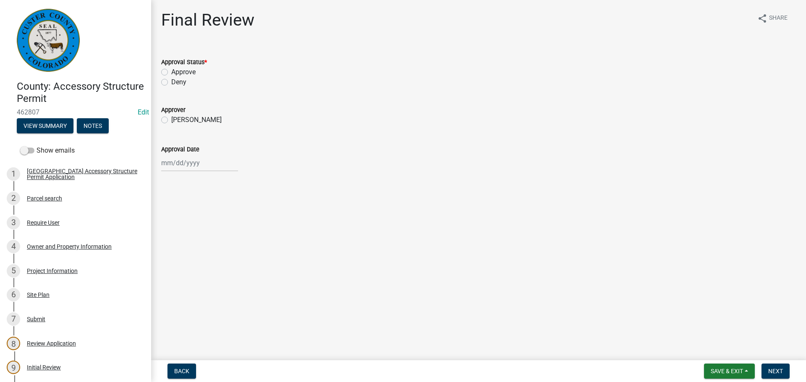
click at [168, 73] on div "Approve" at bounding box center [478, 72] width 635 height 10
click at [171, 71] on label "Approve" at bounding box center [183, 72] width 24 height 10
click at [171, 71] on input "Approve" at bounding box center [173, 69] width 5 height 5
radio input "true"
click at [171, 118] on label "[PERSON_NAME]" at bounding box center [196, 120] width 50 height 10
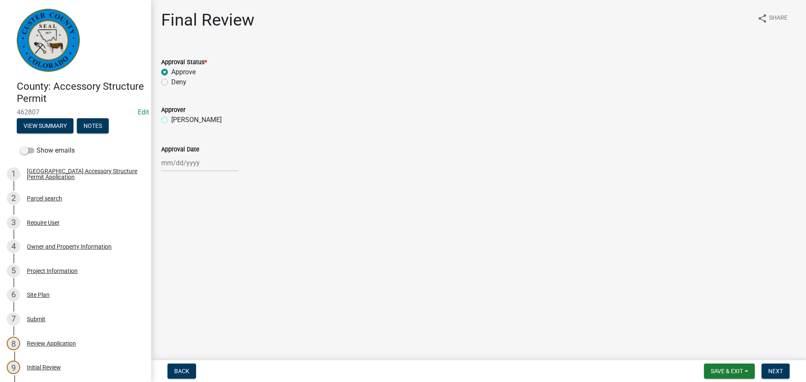
click at [171, 118] on input "[PERSON_NAME]" at bounding box center [173, 117] width 5 height 5
radio input "true"
click at [181, 165] on div at bounding box center [199, 162] width 77 height 17
select select "8"
select select "2025"
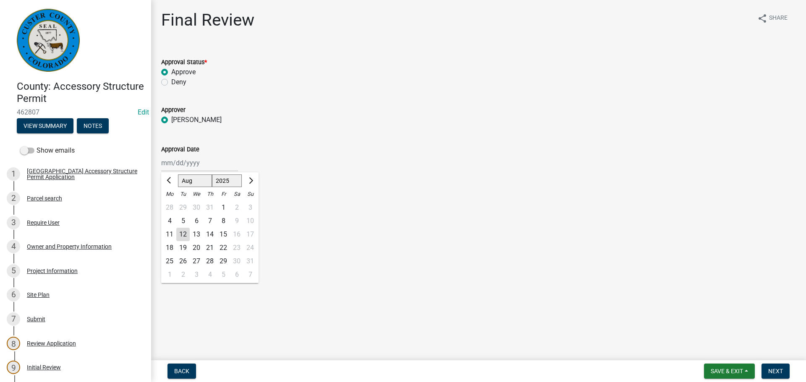
click at [180, 234] on div "12" at bounding box center [182, 234] width 13 height 13
type input "[DATE]"
click at [771, 368] on span "Next" at bounding box center [775, 371] width 15 height 7
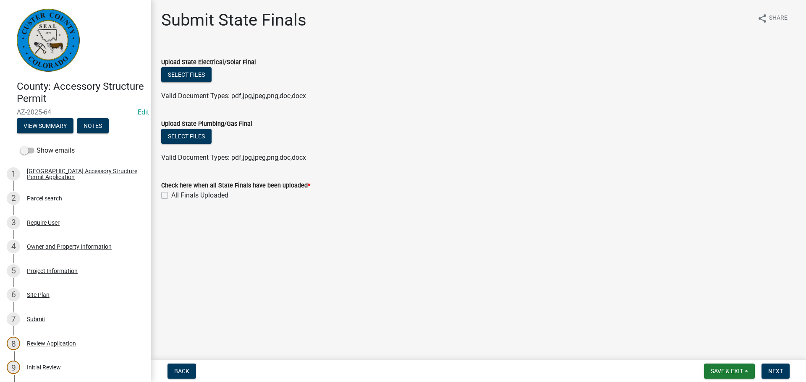
click at [699, 212] on div "Submit State Finals share Share Upload State Electrical/Solar Final Select file…" at bounding box center [478, 113] width 647 height 206
click at [581, 249] on main "Submit State Finals share Share Upload State Electrical/Solar Final Select file…" at bounding box center [478, 178] width 655 height 357
click at [738, 373] on span "Save & Exit" at bounding box center [727, 371] width 32 height 7
click at [728, 354] on button "Save & Exit" at bounding box center [721, 350] width 67 height 20
